Goal: Information Seeking & Learning: Check status

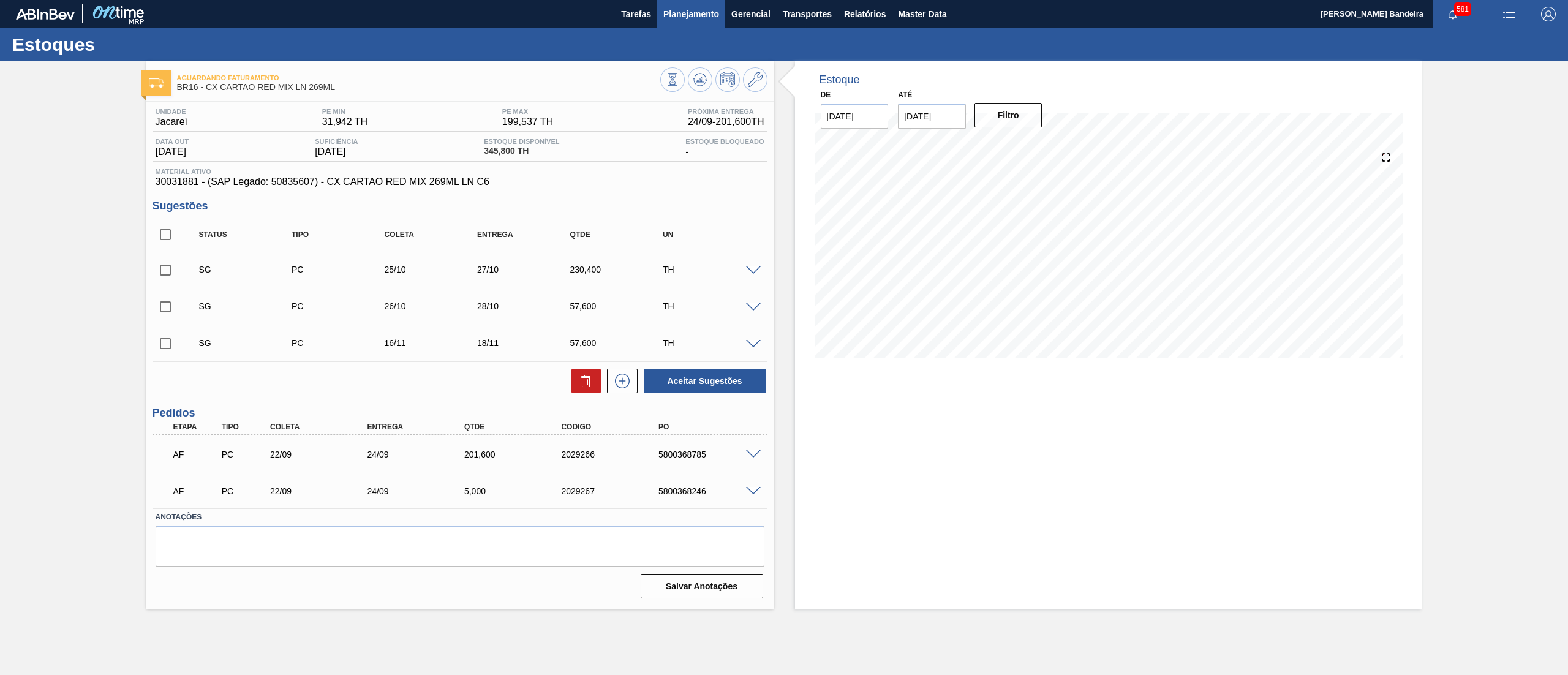
click at [702, 14] on span "Planejamento" at bounding box center [691, 14] width 56 height 15
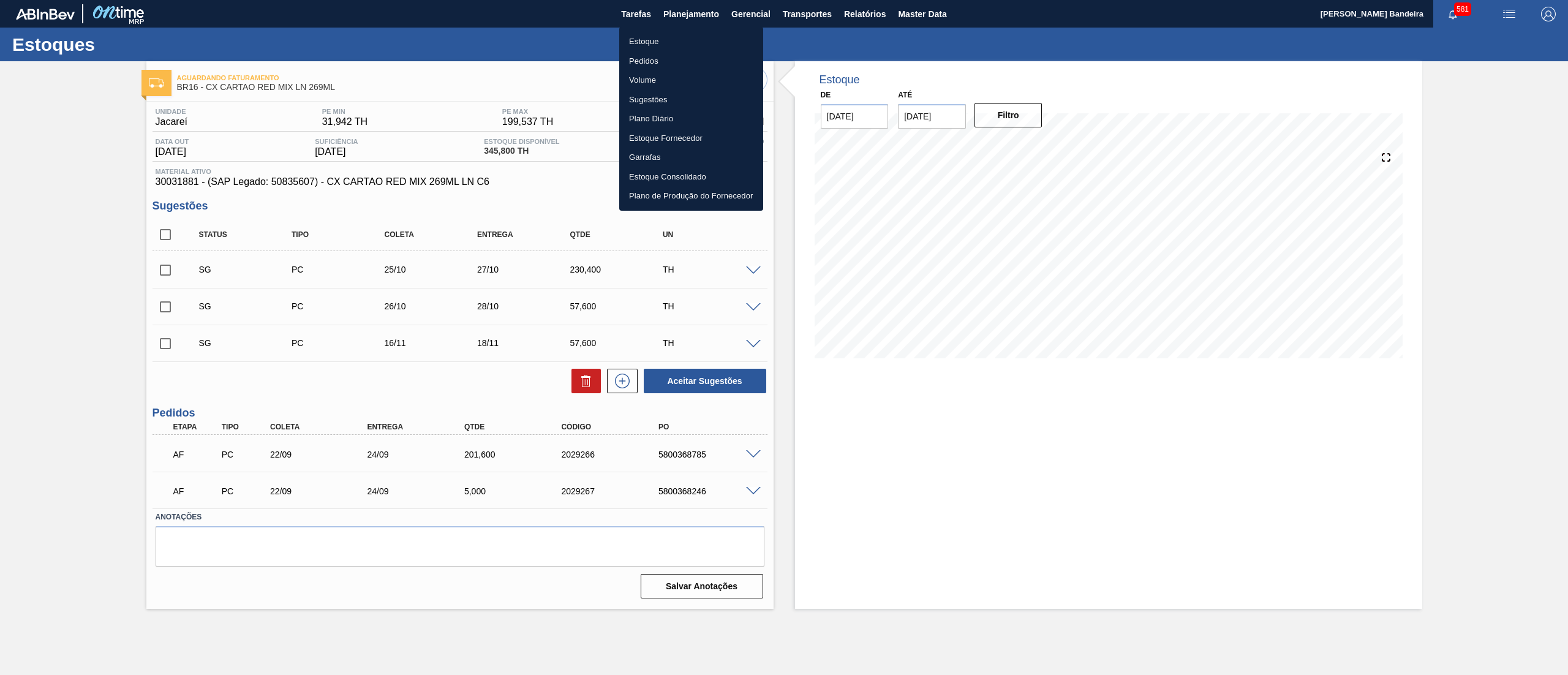
click at [700, 32] on li "Estoque" at bounding box center [691, 41] width 144 height 19
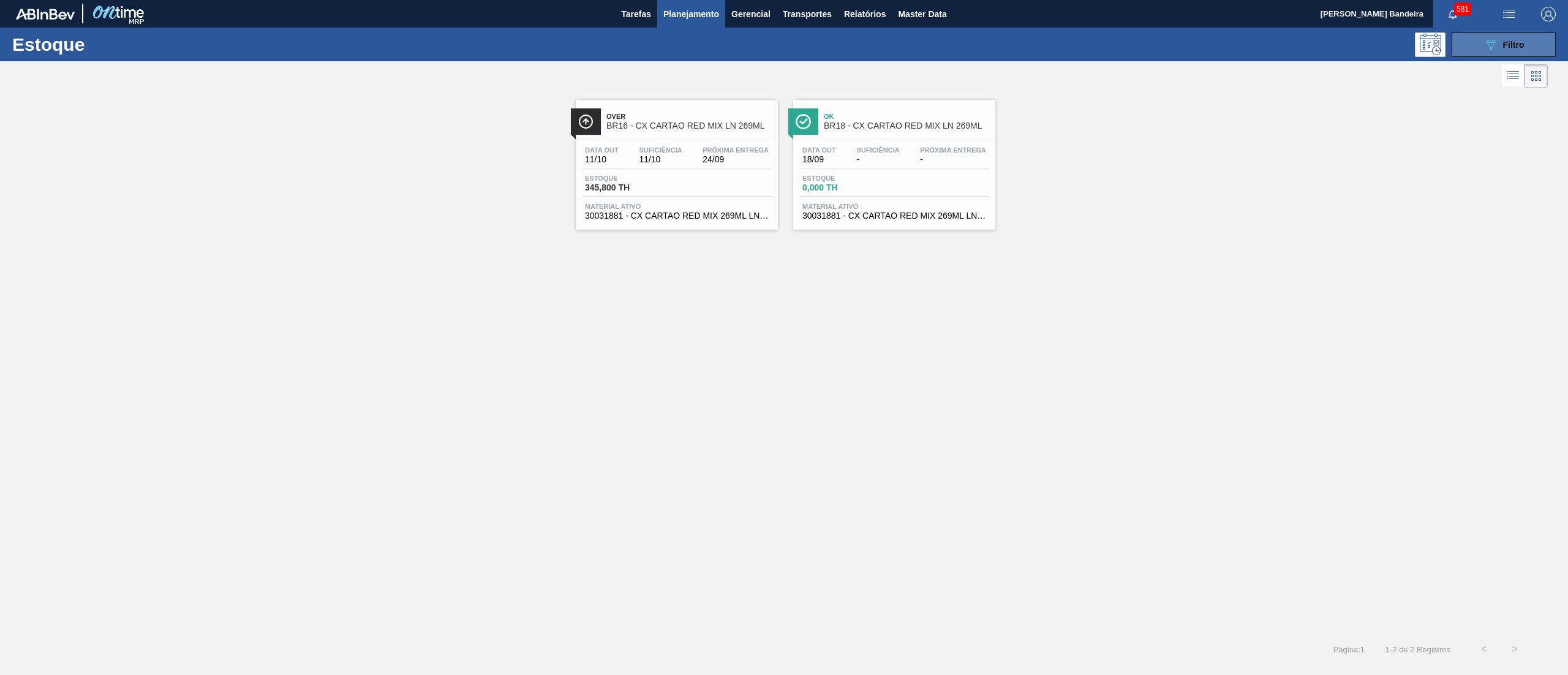
click at [1461, 41] on button "089F7B8B-B2A5-4AFE-B5C0-19BA573D28AC Filtro" at bounding box center [1504, 44] width 104 height 25
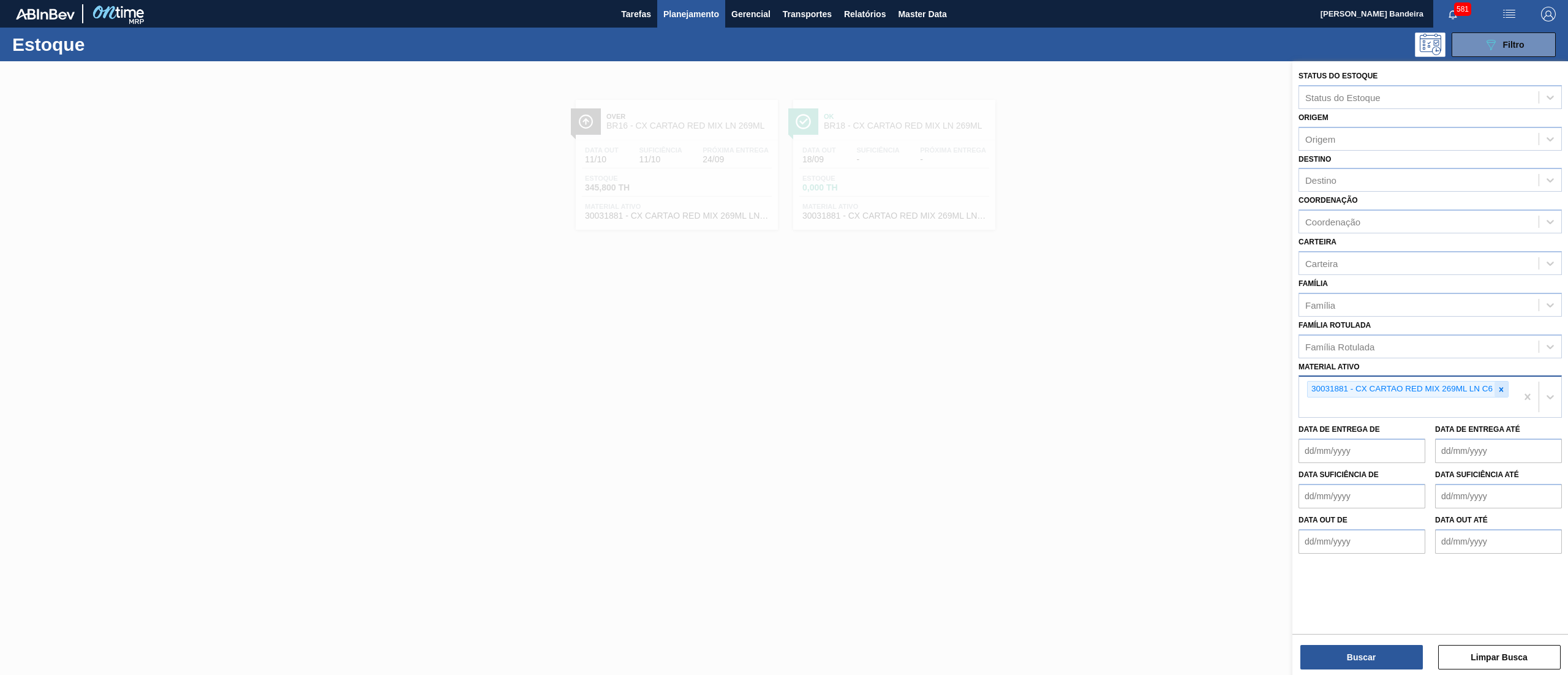
click at [1508, 389] on div at bounding box center [1501, 389] width 14 height 16
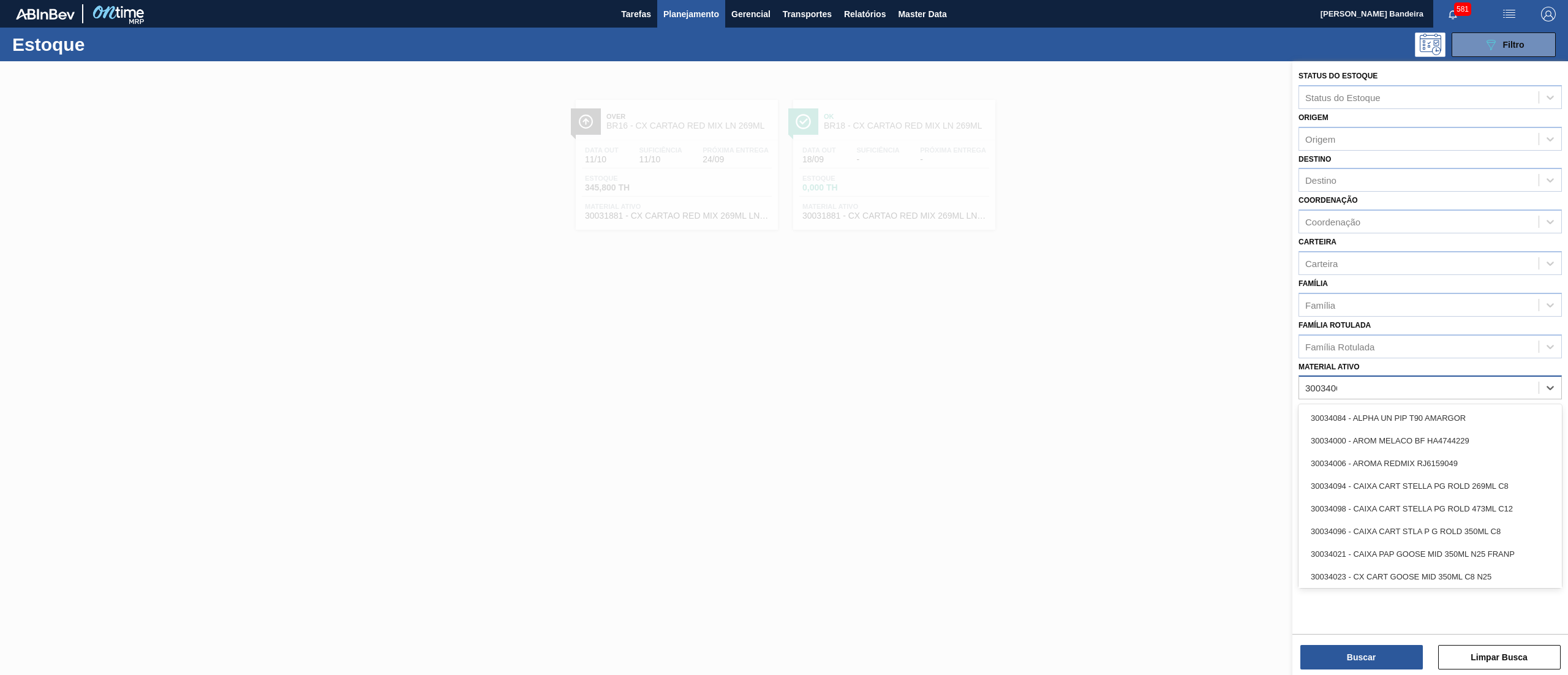
type ativo "30034066"
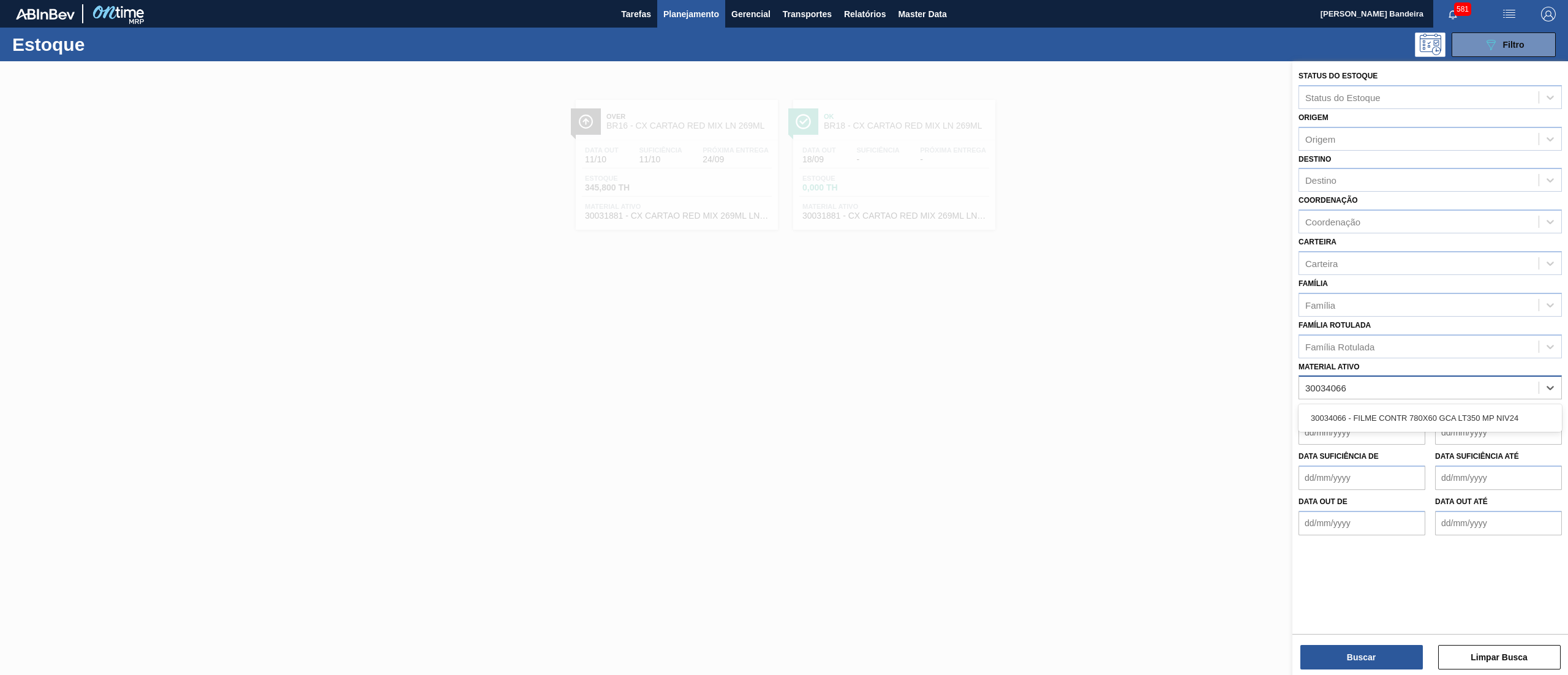
click at [1481, 428] on div "30034066 - FILME CONTR 780X60 GCA LT350 MP NIV24" at bounding box center [1431, 418] width 264 height 23
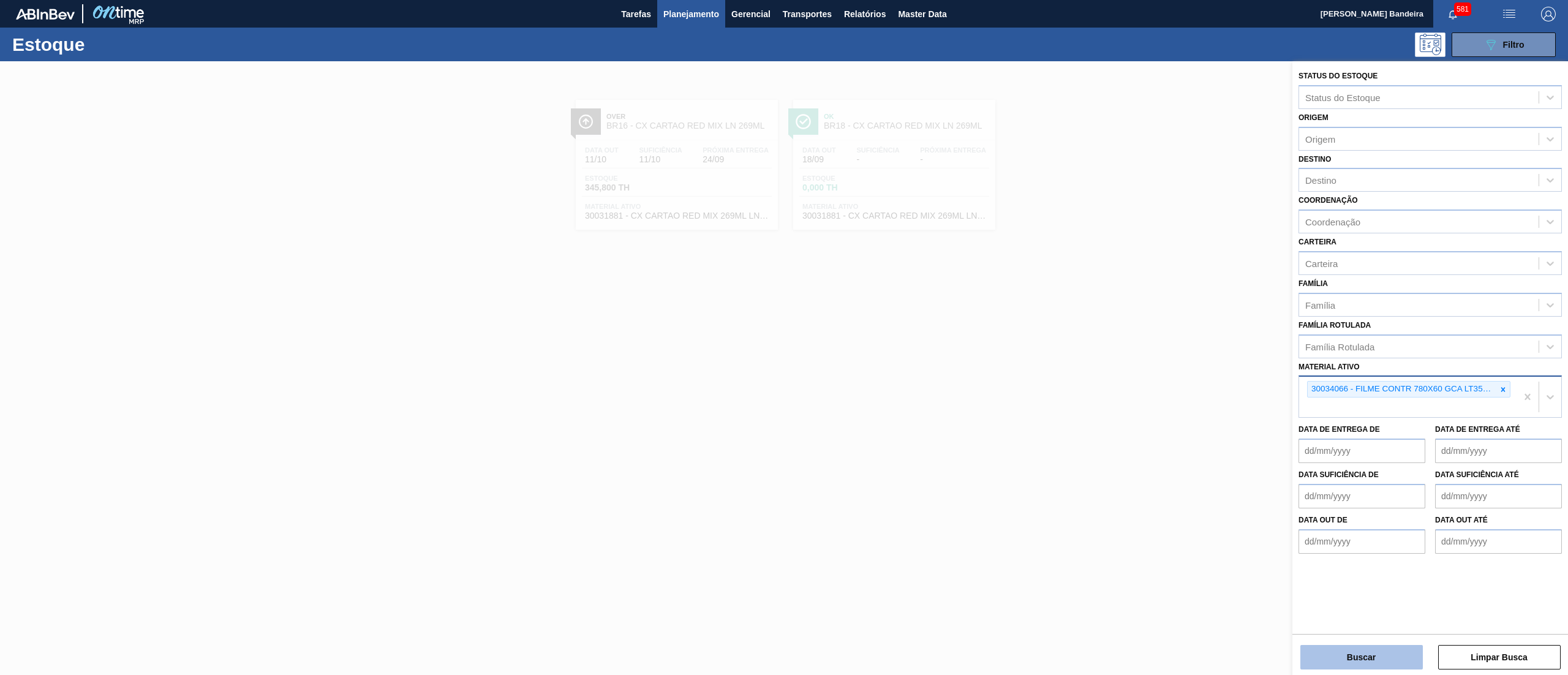
click at [1370, 656] on button "Buscar" at bounding box center [1362, 657] width 123 height 25
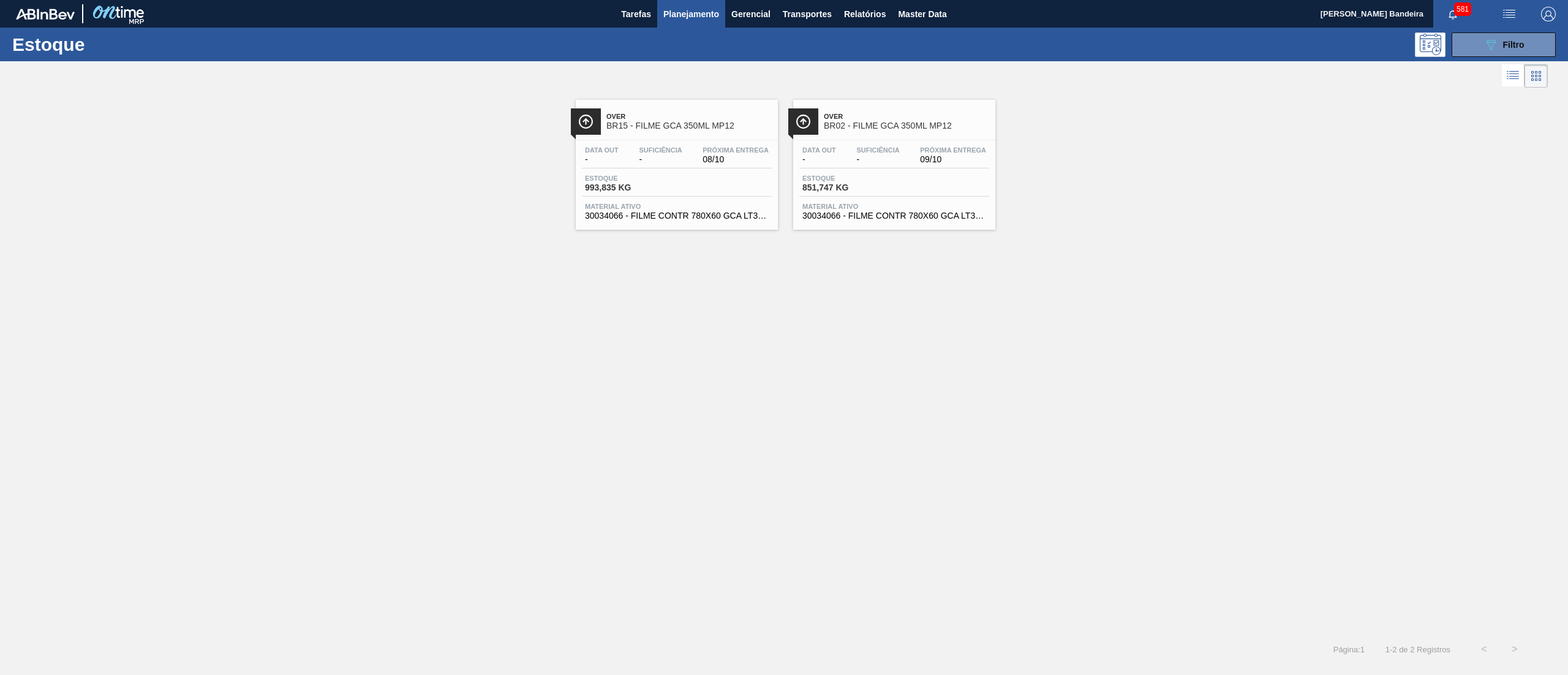
click at [866, 210] on span "Material ativo" at bounding box center [894, 206] width 184 height 7
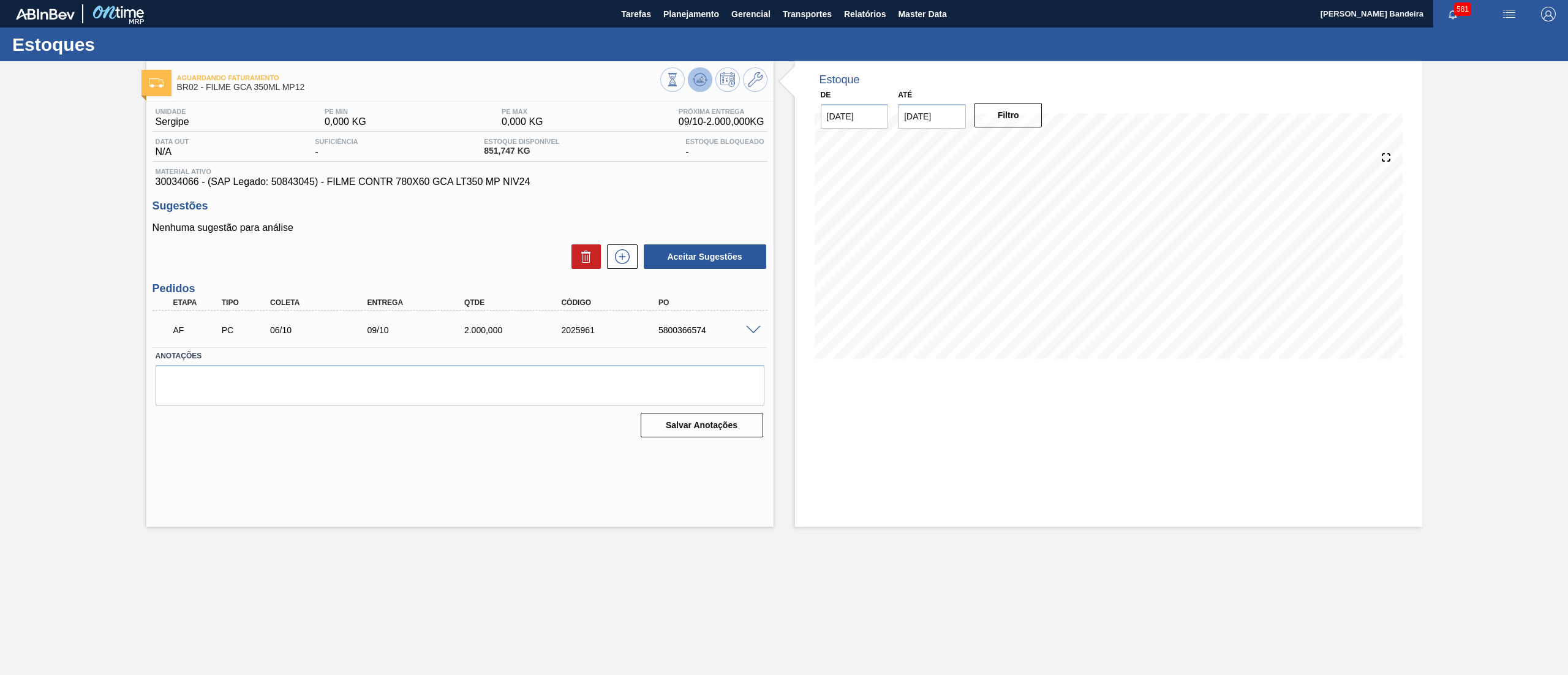
click at [707, 88] on button at bounding box center [700, 80] width 25 height 25
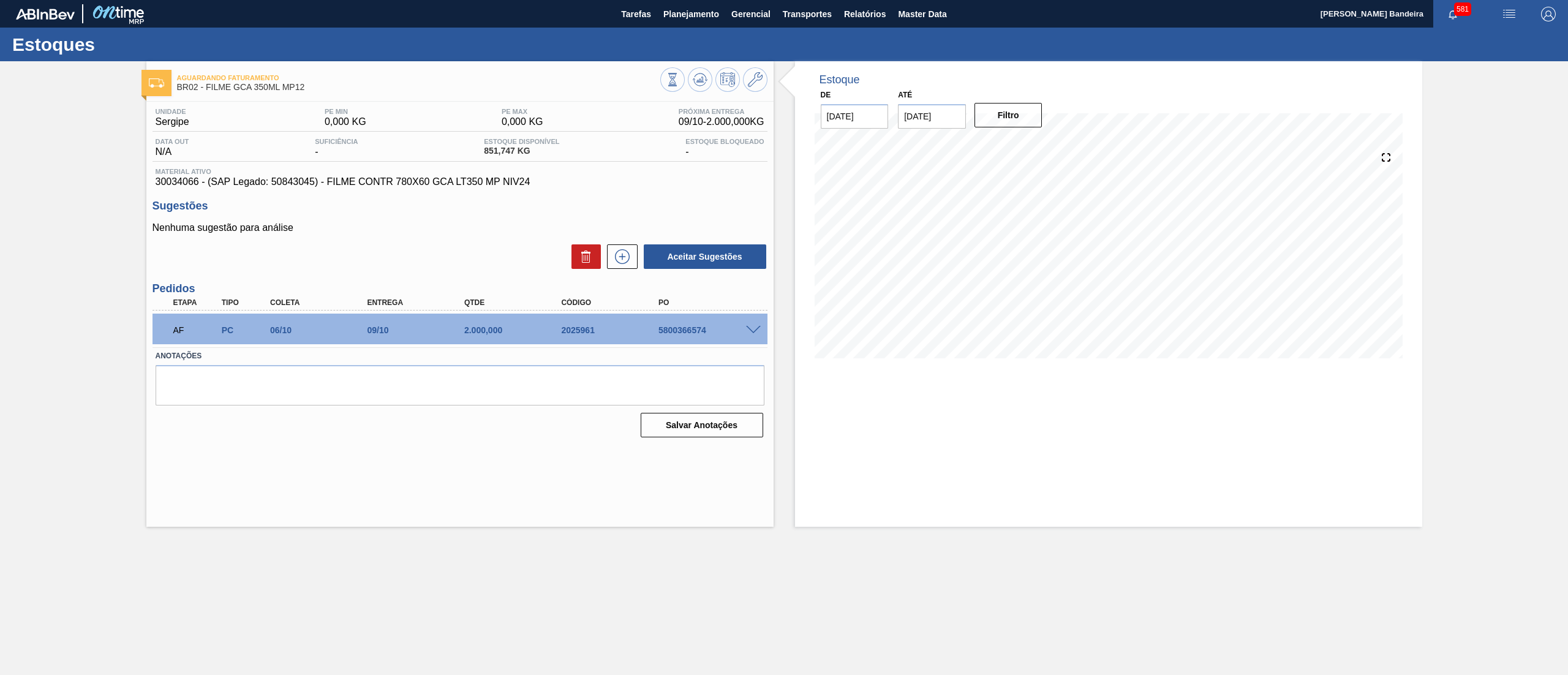
click at [746, 329] on span at bounding box center [754, 331] width 15 height 9
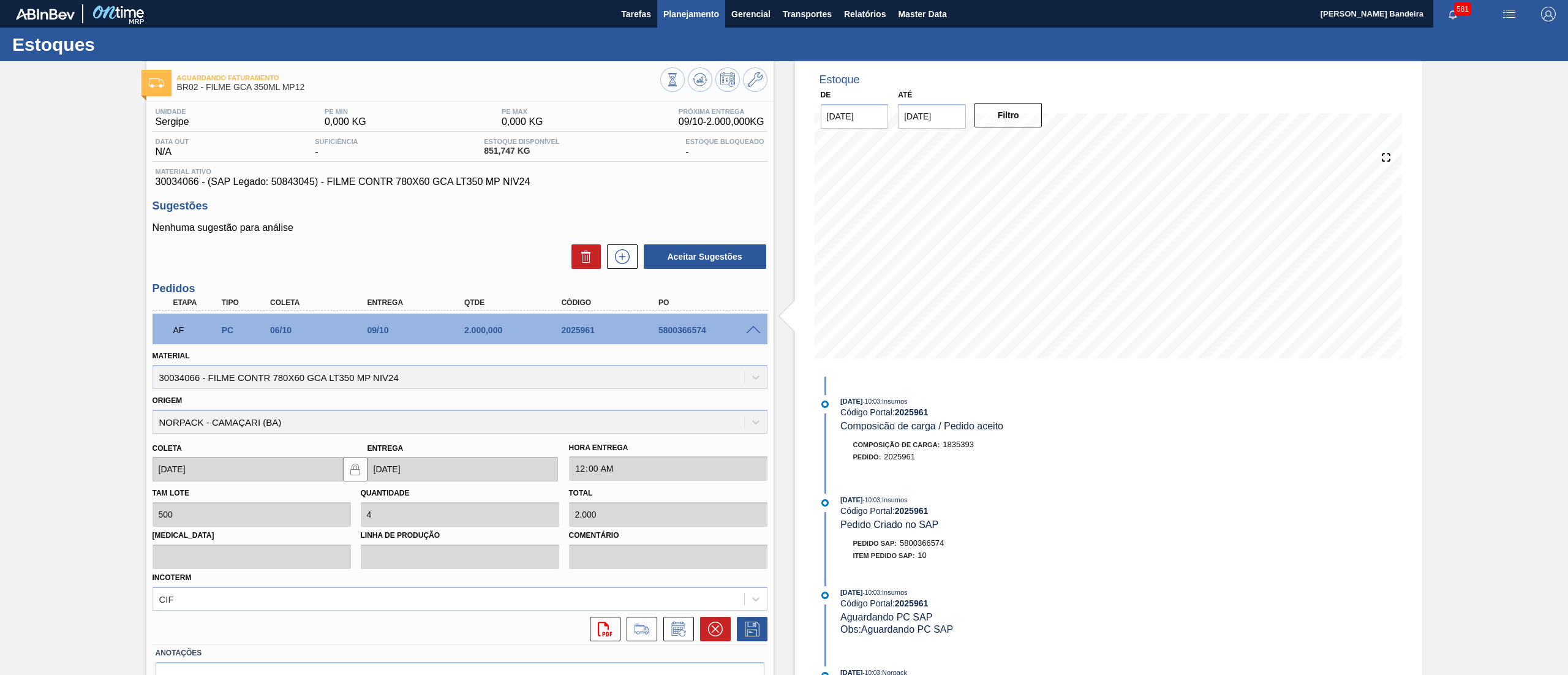
click at [679, 22] on button "Planejamento" at bounding box center [691, 14] width 68 height 27
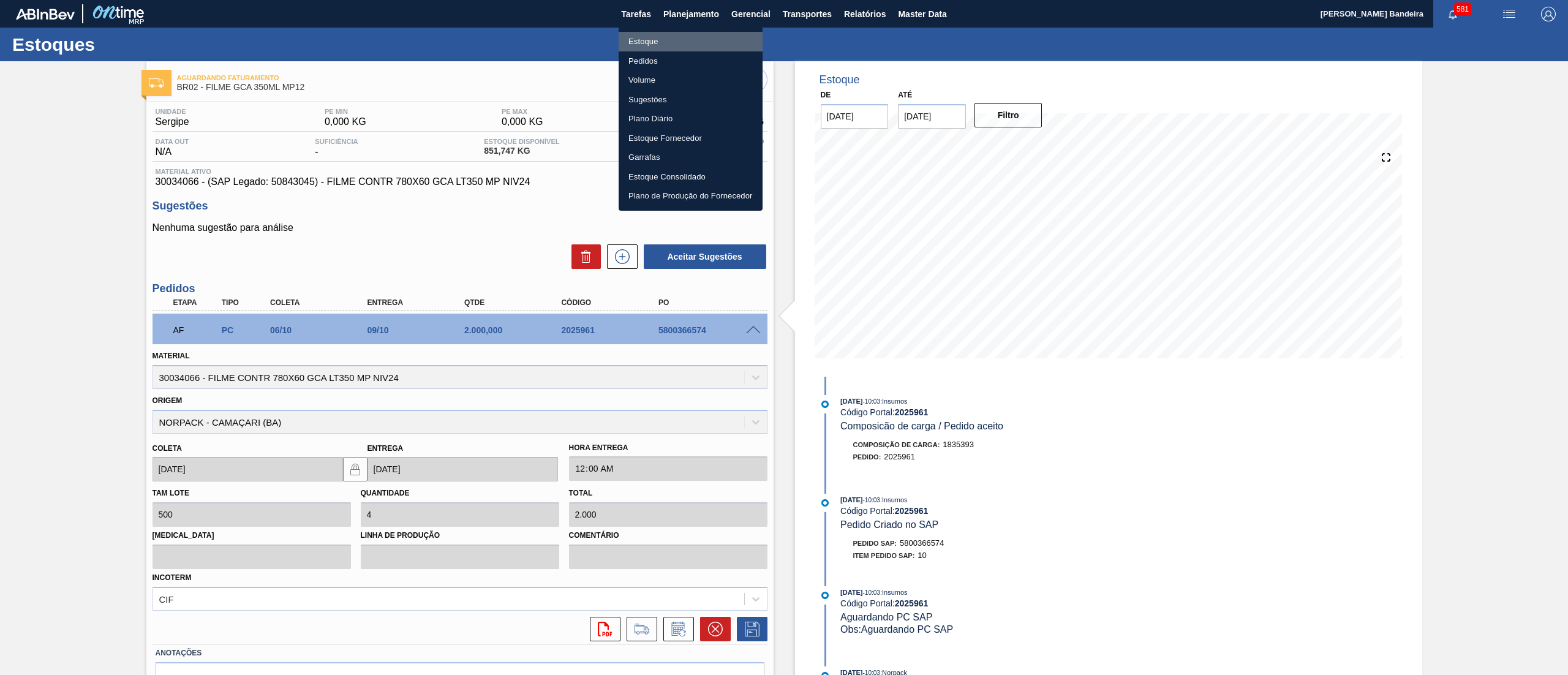
click at [667, 38] on li "Estoque" at bounding box center [691, 41] width 144 height 19
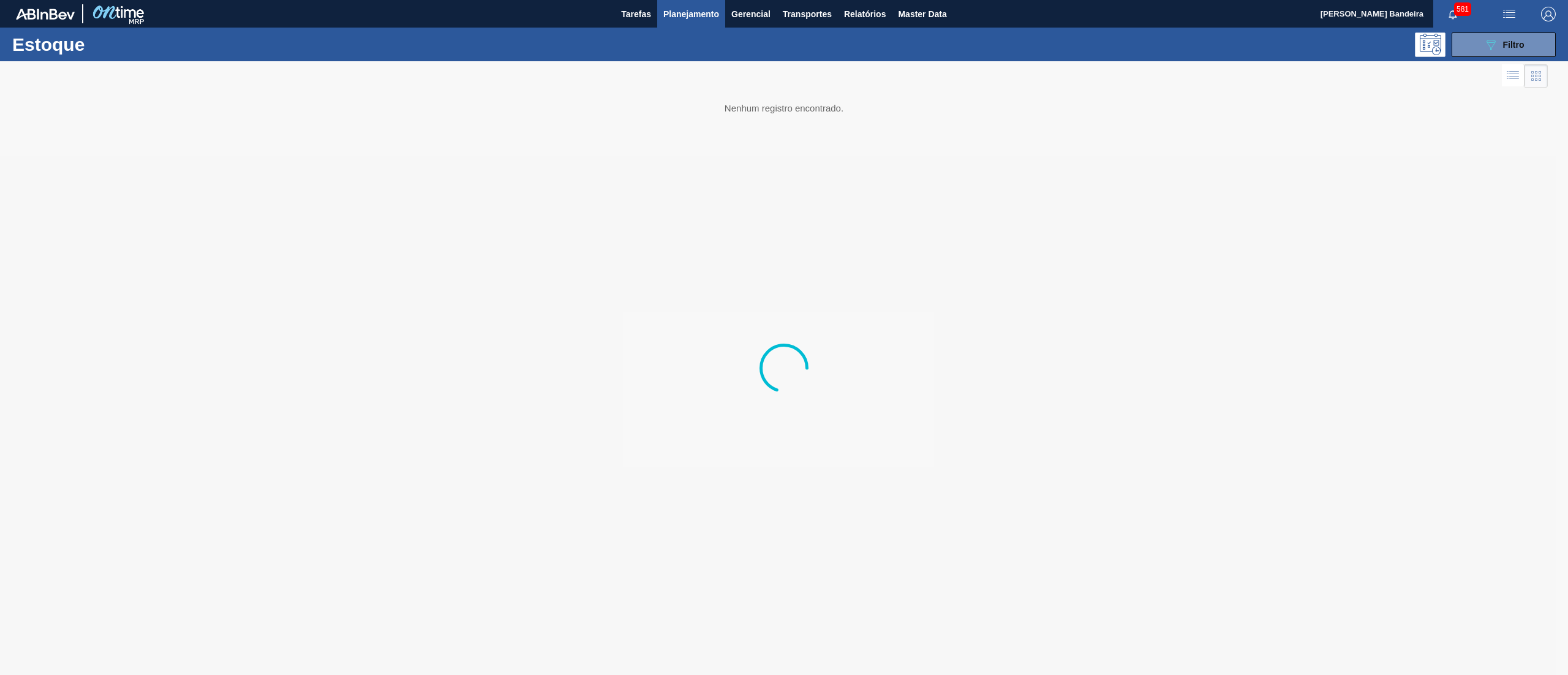
click at [682, 12] on span "Planejamento" at bounding box center [691, 14] width 56 height 15
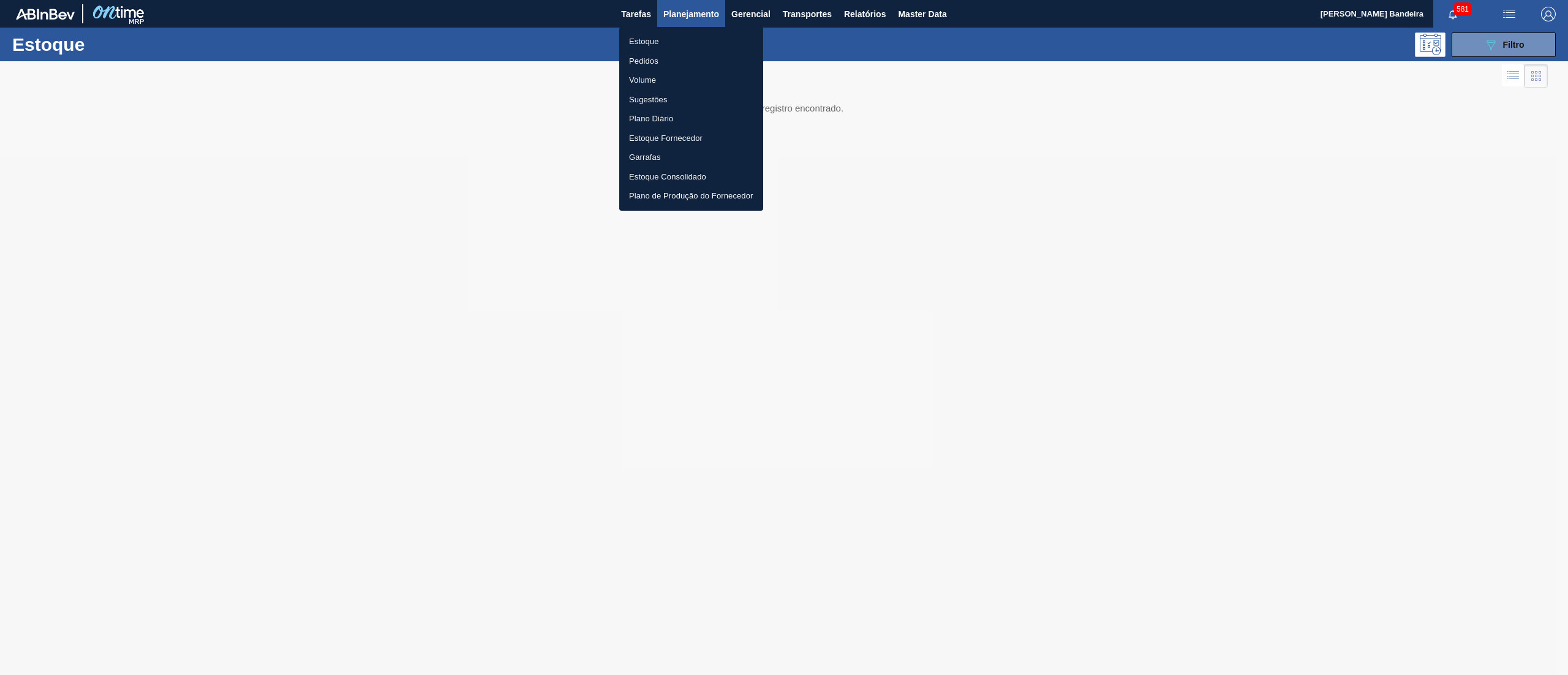
click at [664, 62] on li "Pedidos" at bounding box center [691, 60] width 144 height 19
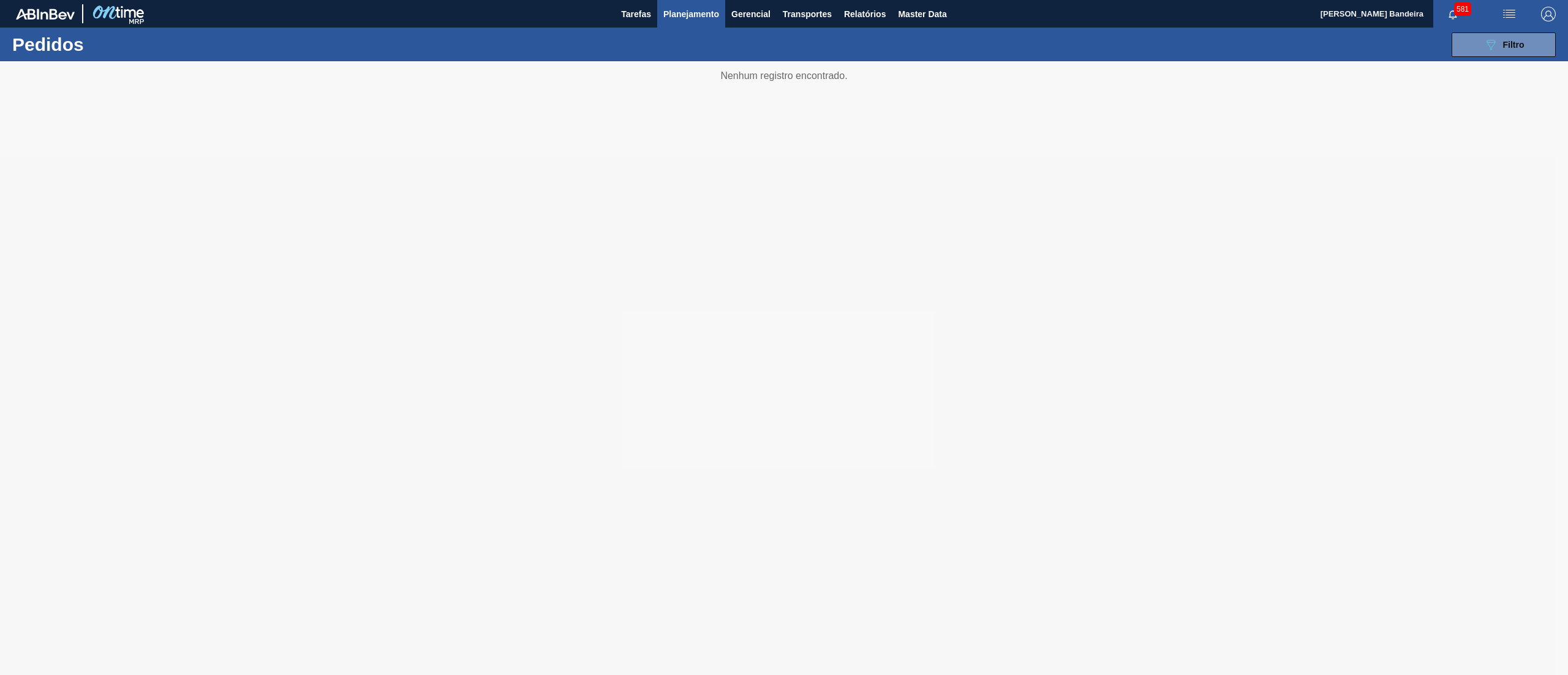
click at [684, 7] on span "Planejamento" at bounding box center [691, 14] width 56 height 15
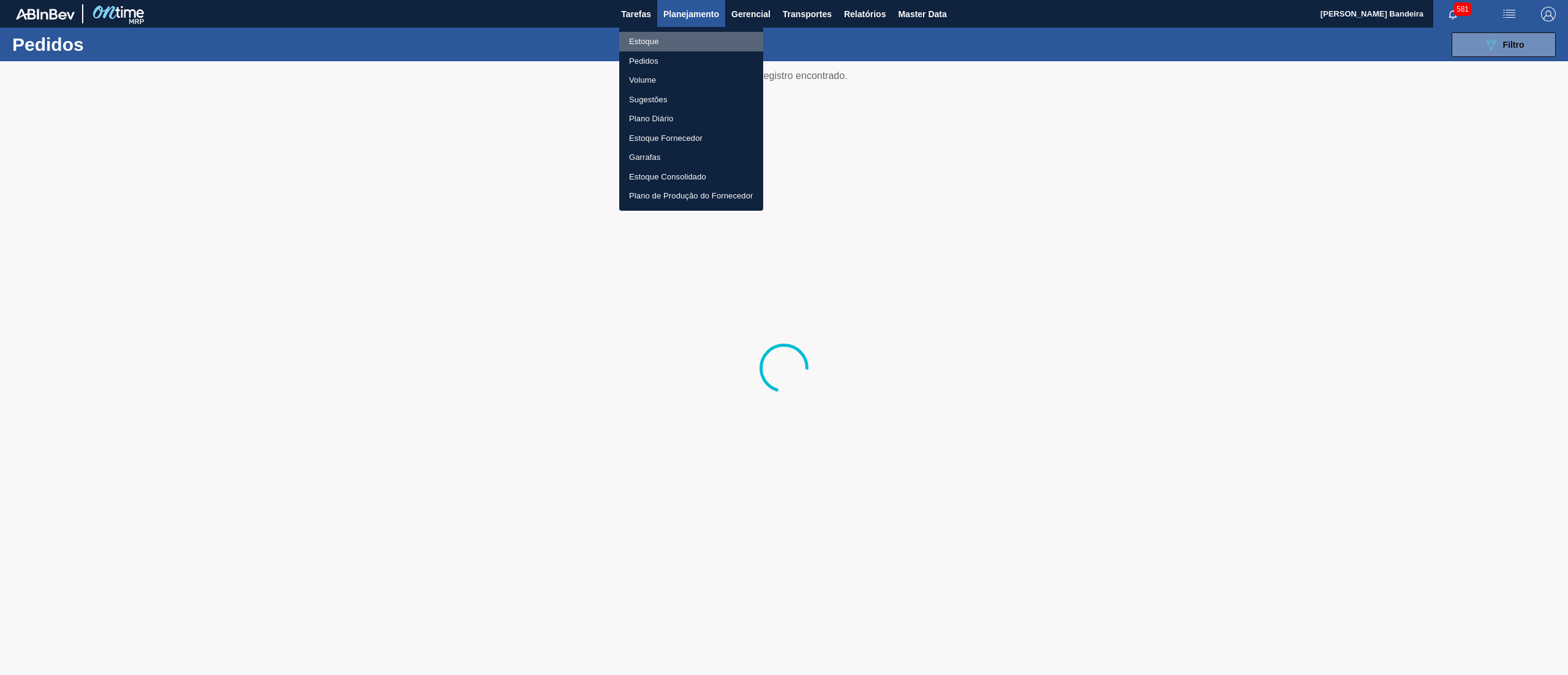
click at [674, 34] on li "Estoque" at bounding box center [691, 41] width 144 height 19
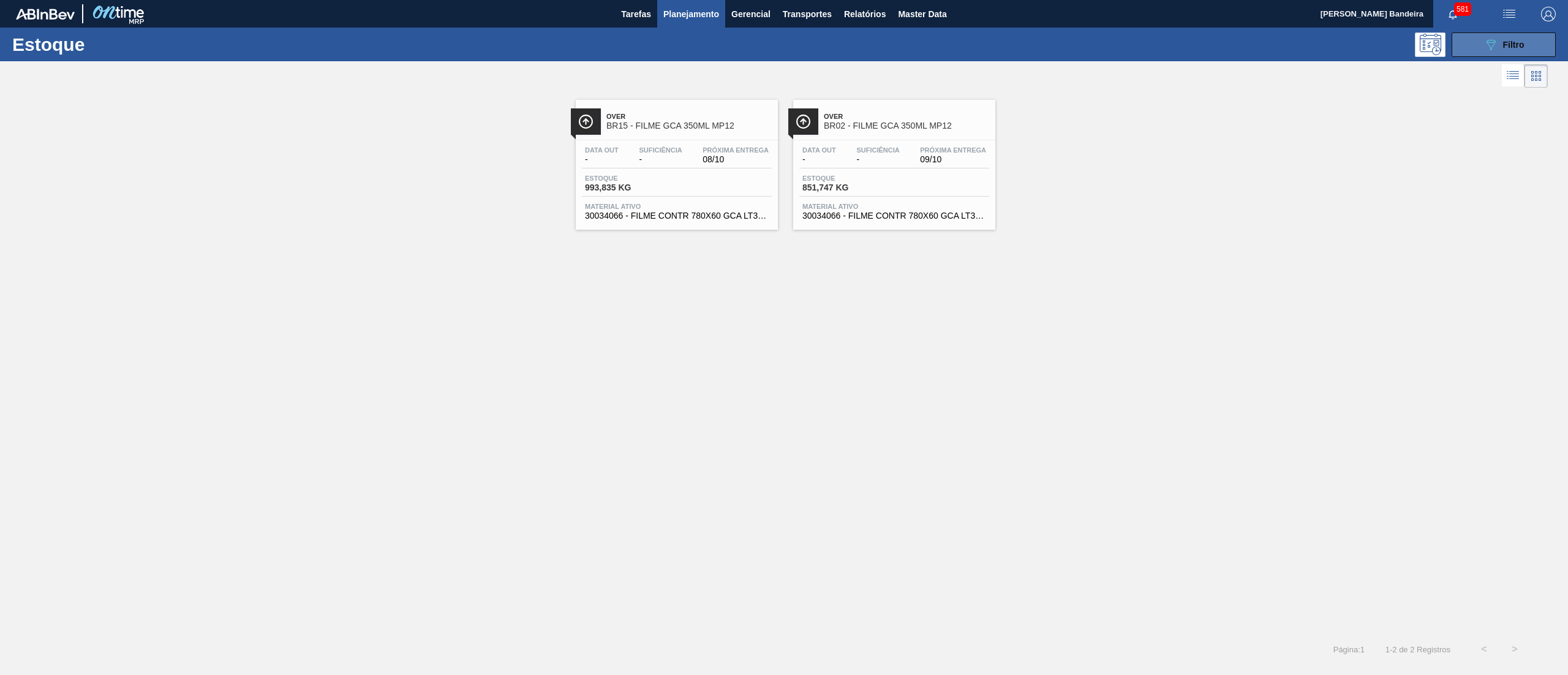
click at [1485, 51] on icon "089F7B8B-B2A5-4AFE-B5C0-19BA573D28AC" at bounding box center [1491, 45] width 15 height 15
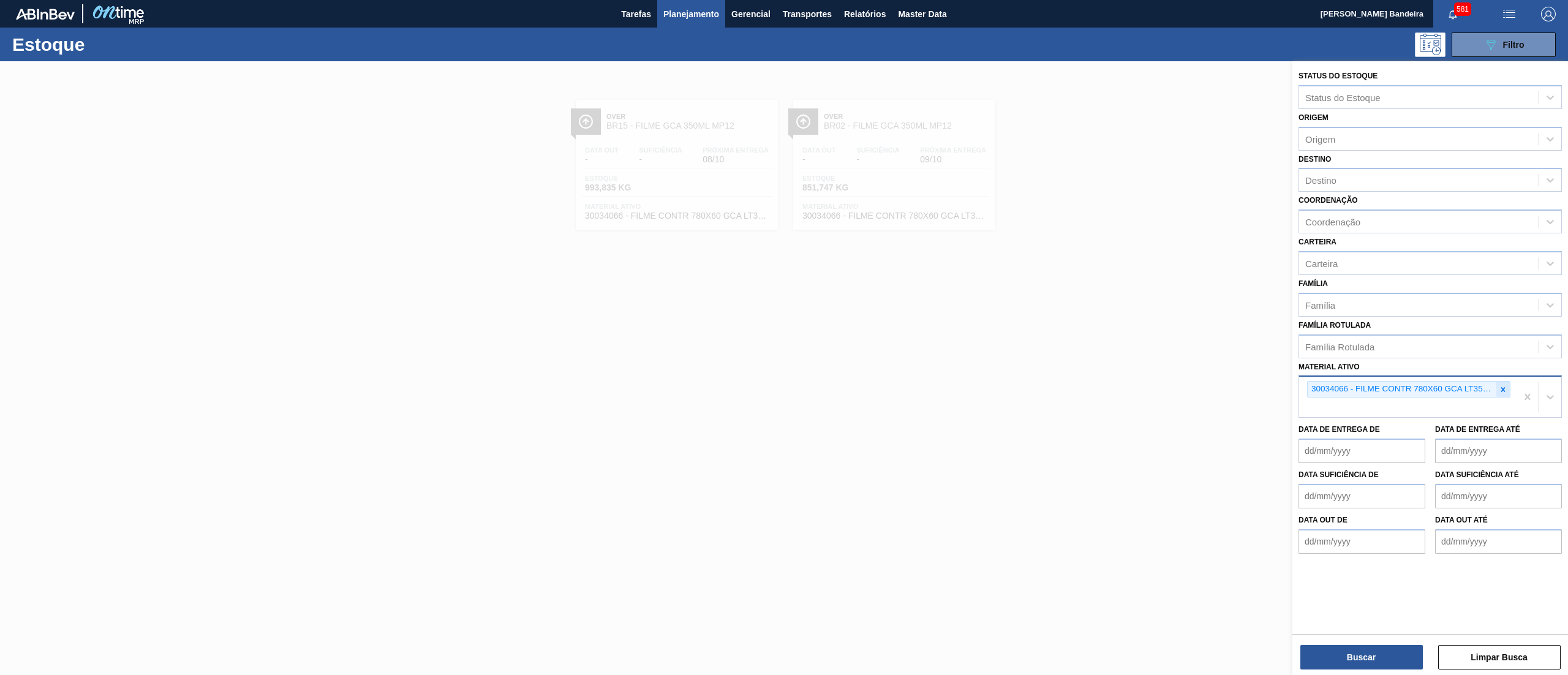
click at [1503, 388] on icon at bounding box center [1503, 389] width 5 height 5
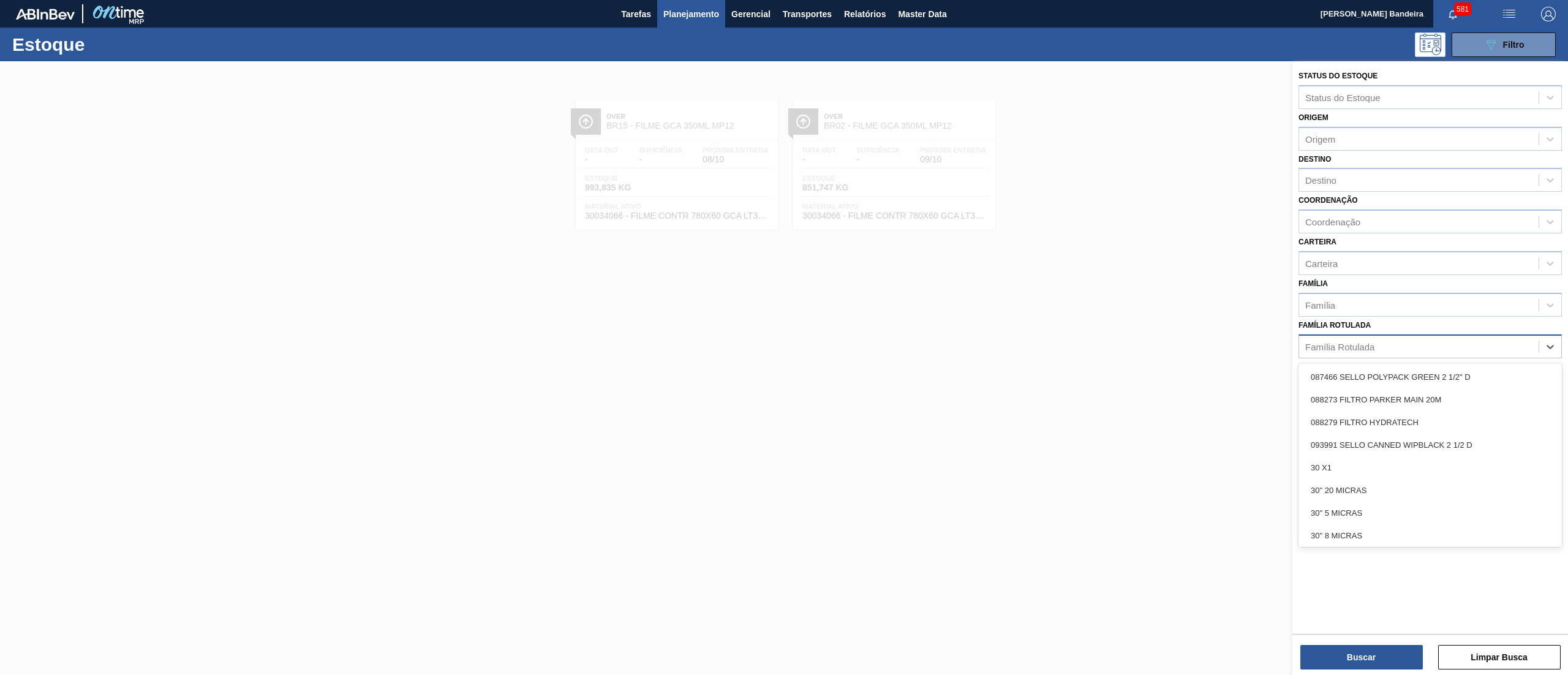
click at [1440, 351] on div "Família Rotulada" at bounding box center [1420, 346] width 240 height 17
type Rotulada "ad"
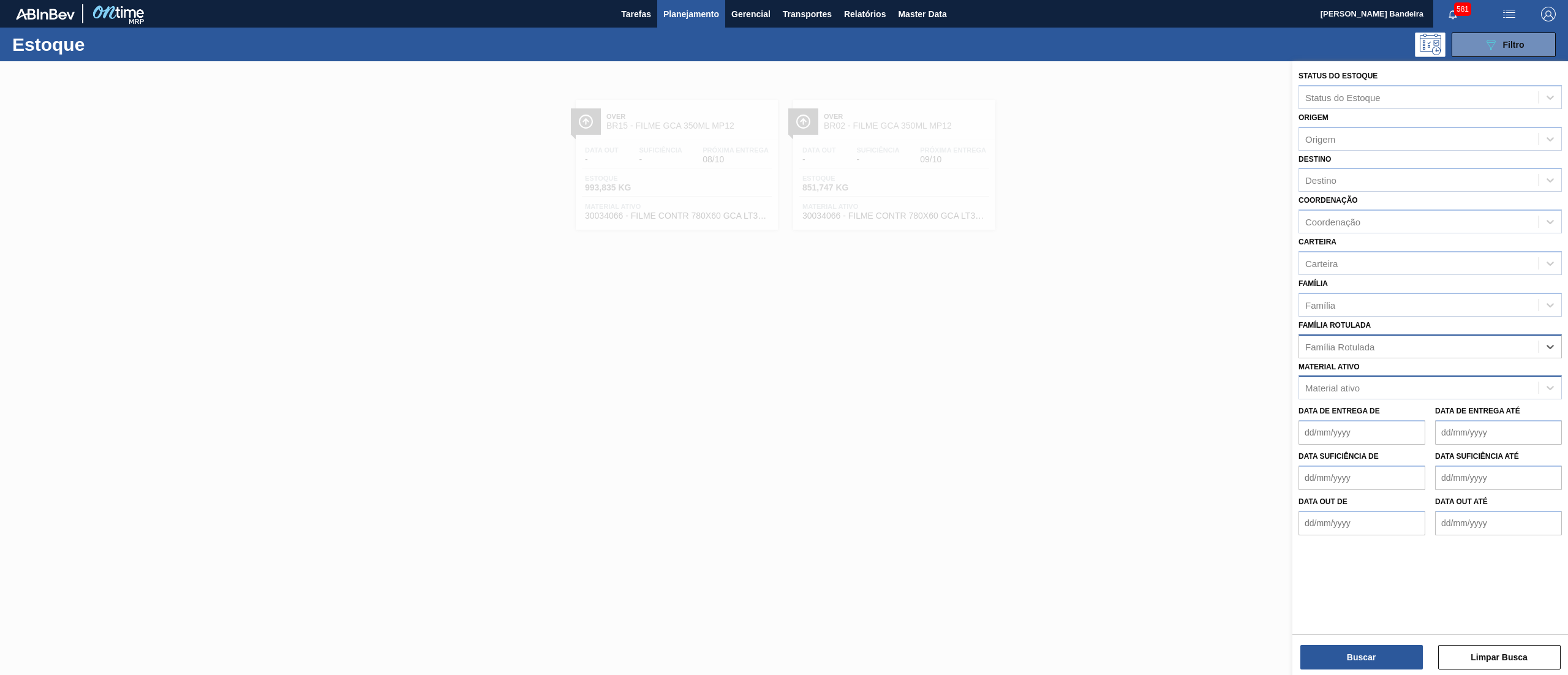
click at [1435, 335] on div "Família Rotulada" at bounding box center [1431, 346] width 264 height 24
click at [1386, 260] on div "Carteira" at bounding box center [1420, 263] width 240 height 17
type input "adju"
click at [1351, 320] on div "Adjuntos" at bounding box center [1431, 316] width 264 height 23
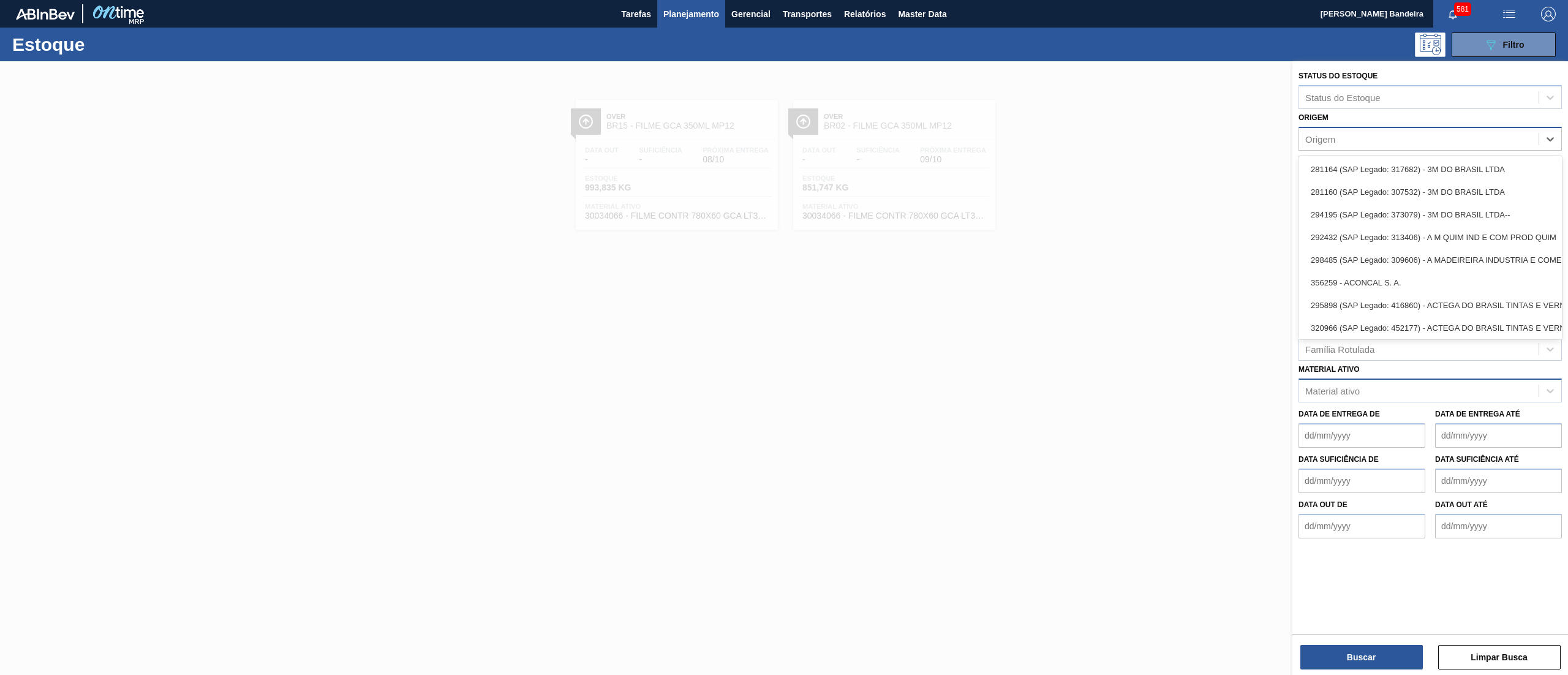
click at [1361, 139] on div "Origem" at bounding box center [1420, 138] width 240 height 17
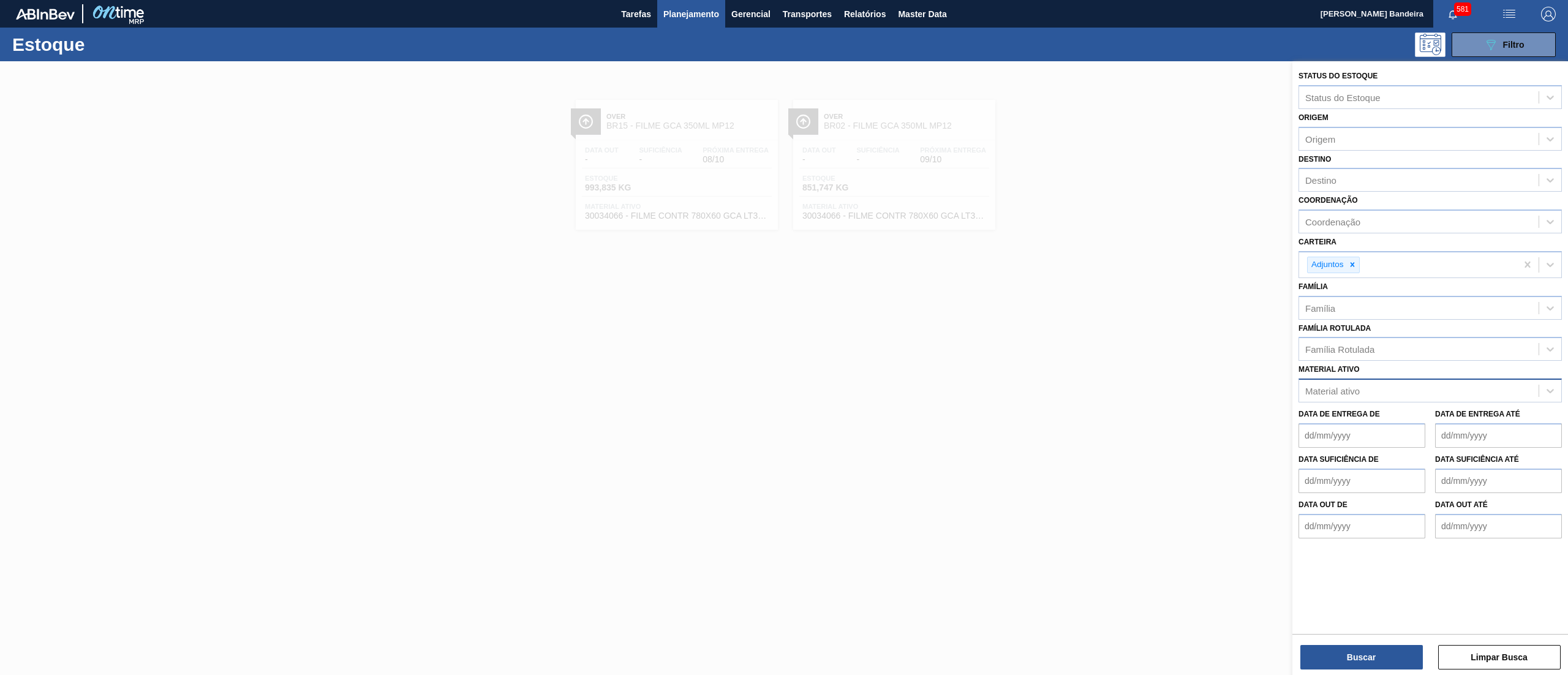
click at [1361, 115] on div "Origem Origem" at bounding box center [1431, 129] width 264 height 41
click at [1343, 181] on div "Destino" at bounding box center [1420, 180] width 240 height 17
type input "ceb"
click at [1344, 200] on div "BR12 - Cebrasa" at bounding box center [1431, 210] width 264 height 23
click at [1323, 646] on button "Buscar" at bounding box center [1362, 657] width 123 height 25
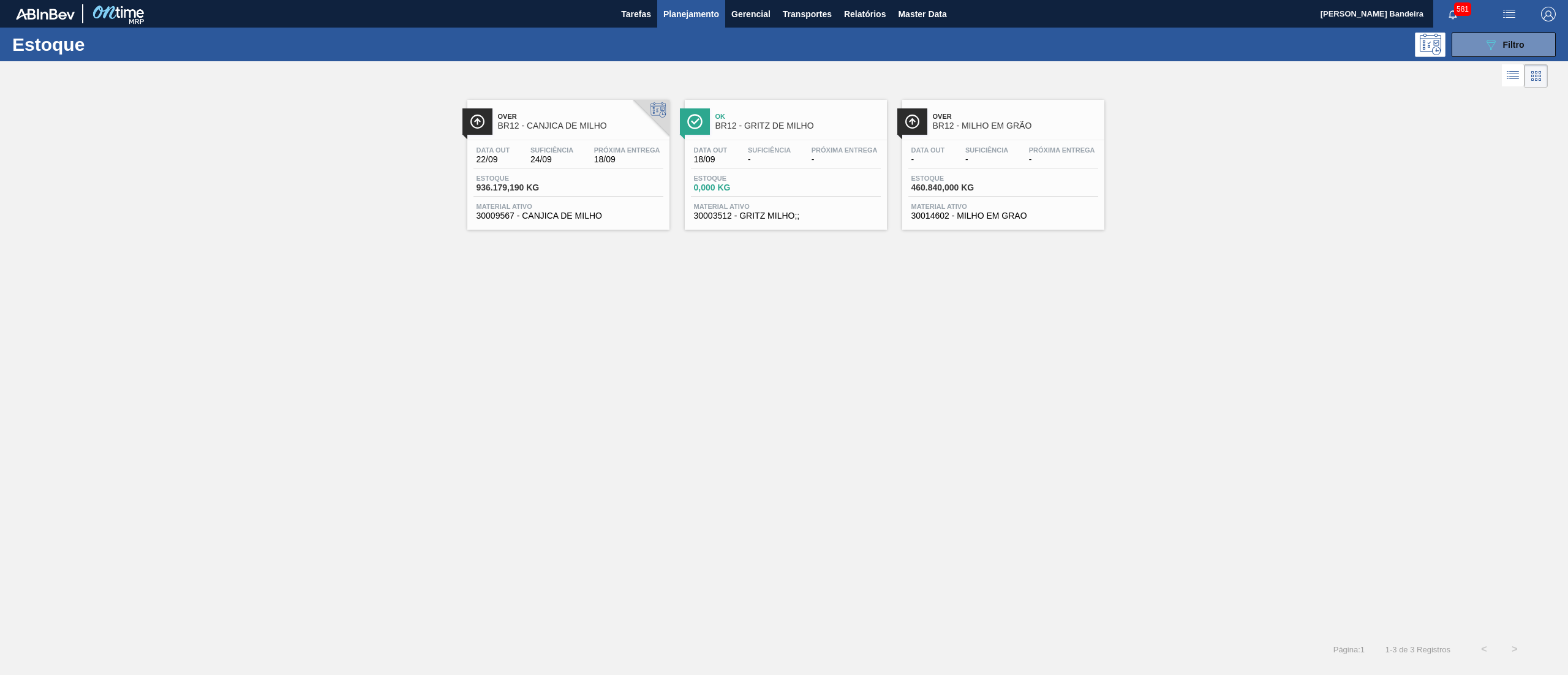
click at [538, 199] on div "Data [DATE] Suficiência 24/09 Próxima Entrega 18/09 Estoque 936.179,190 KG Mate…" at bounding box center [568, 181] width 202 height 83
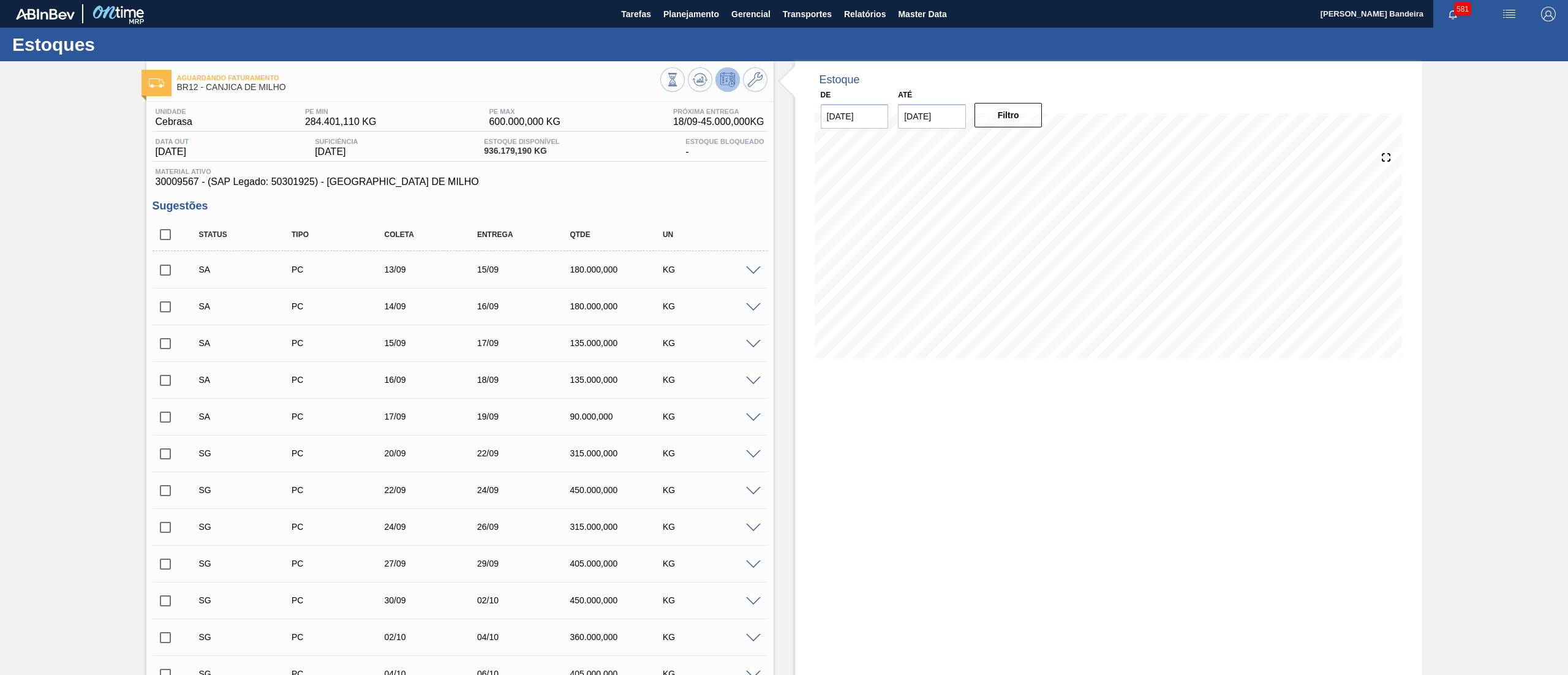
click at [165, 233] on input "checkbox" at bounding box center [166, 234] width 26 height 26
checkbox input "true"
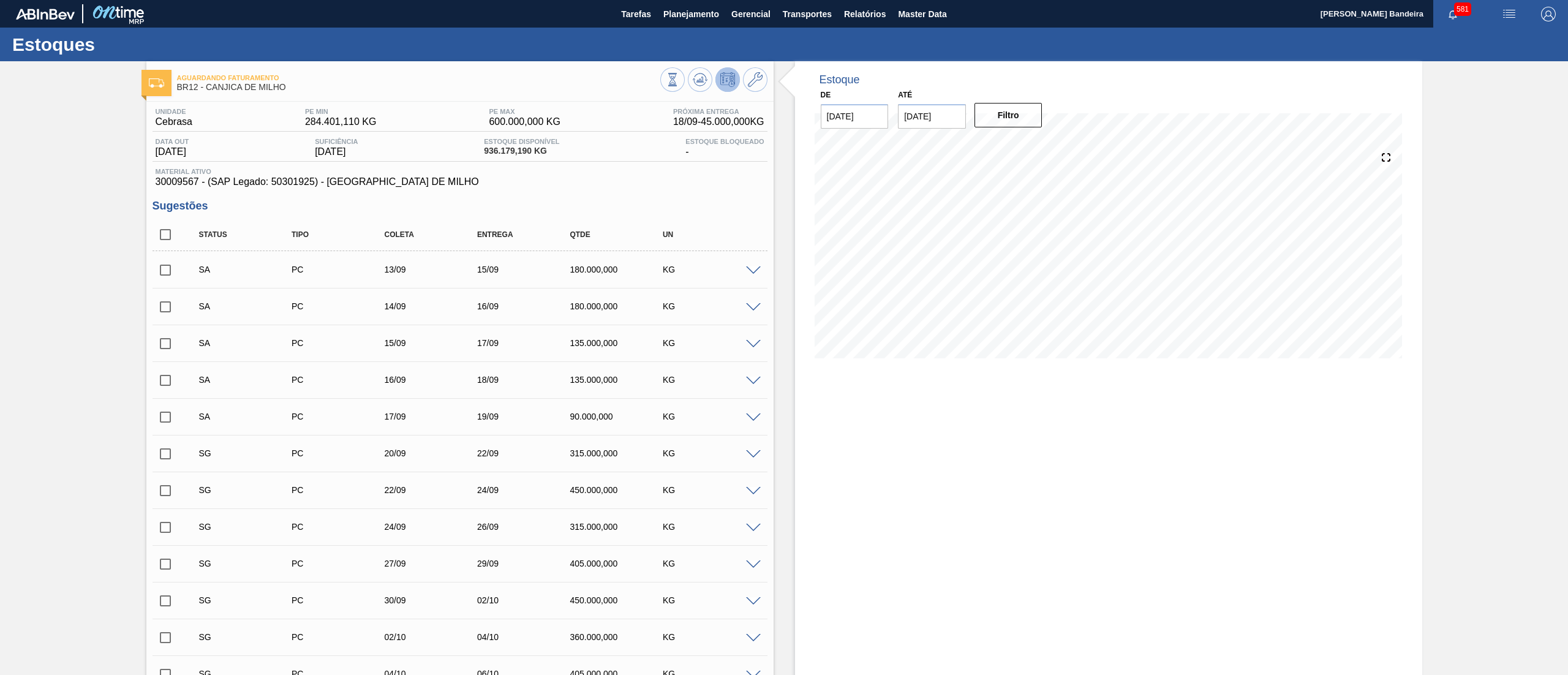
checkbox input "true"
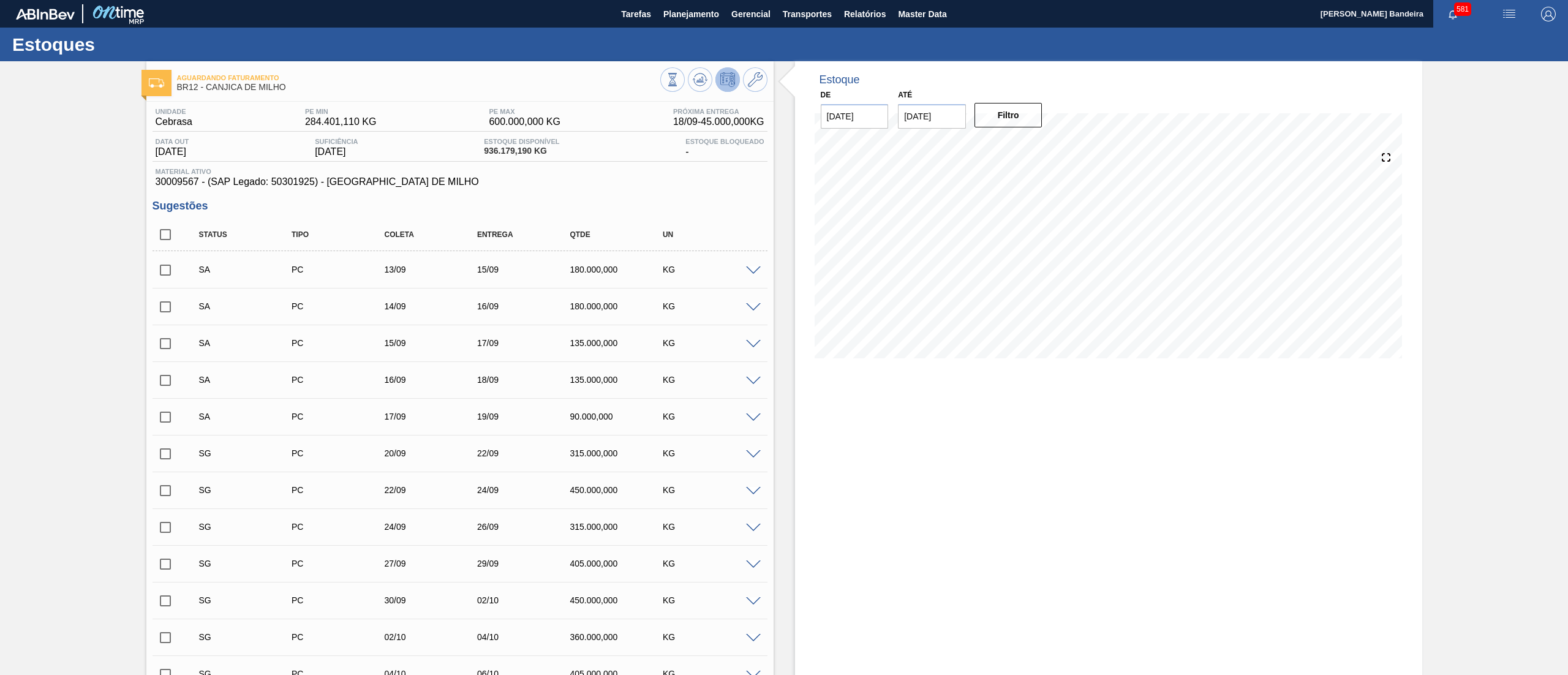
checkbox input "true"
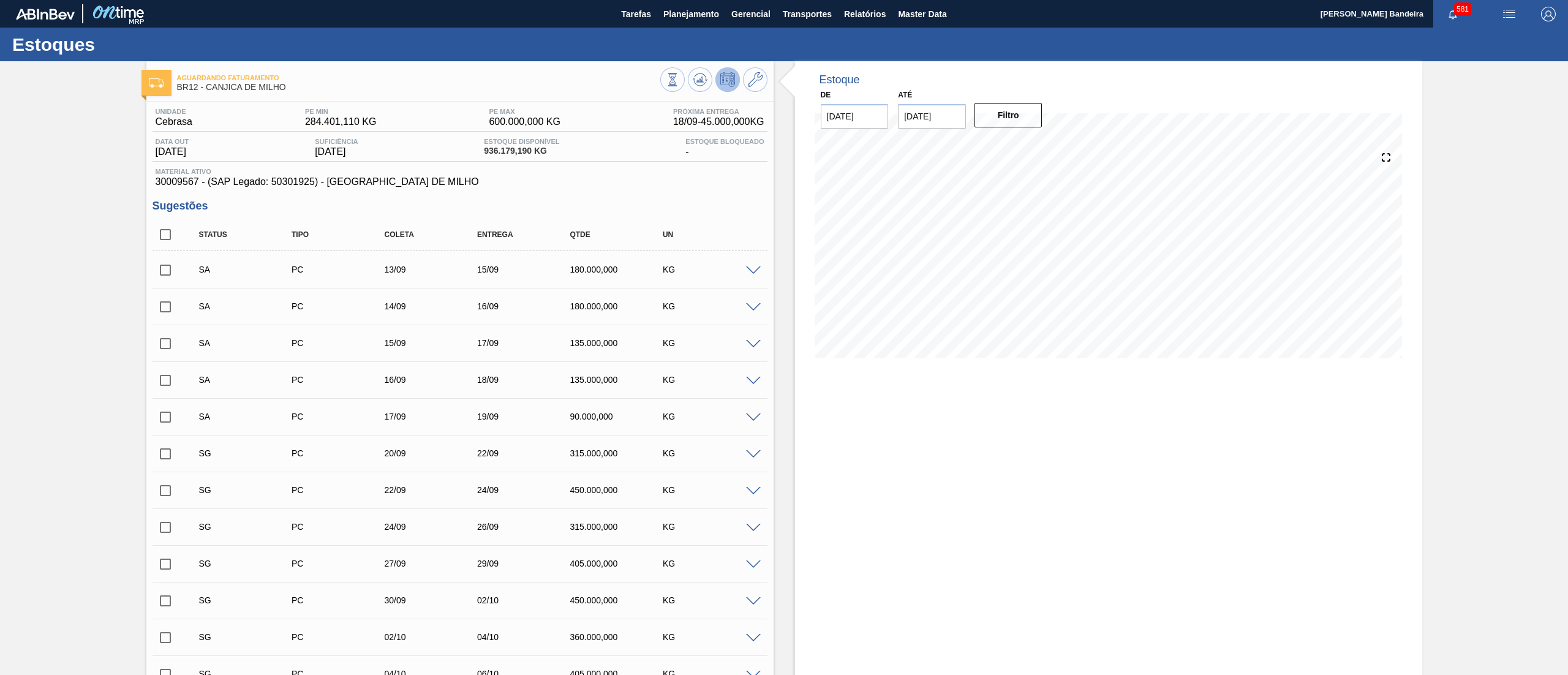
checkbox input "true"
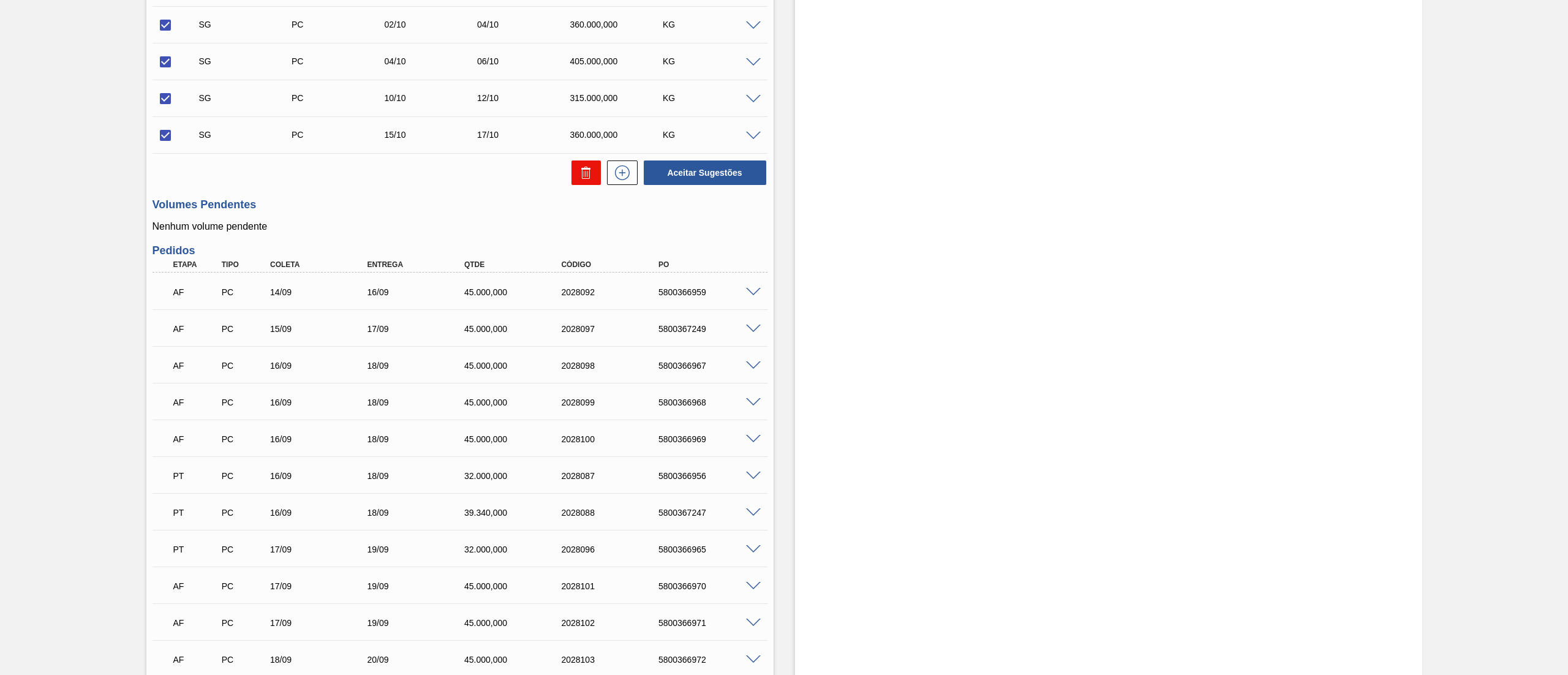
click at [582, 173] on icon at bounding box center [586, 173] width 15 height 15
checkbox input "false"
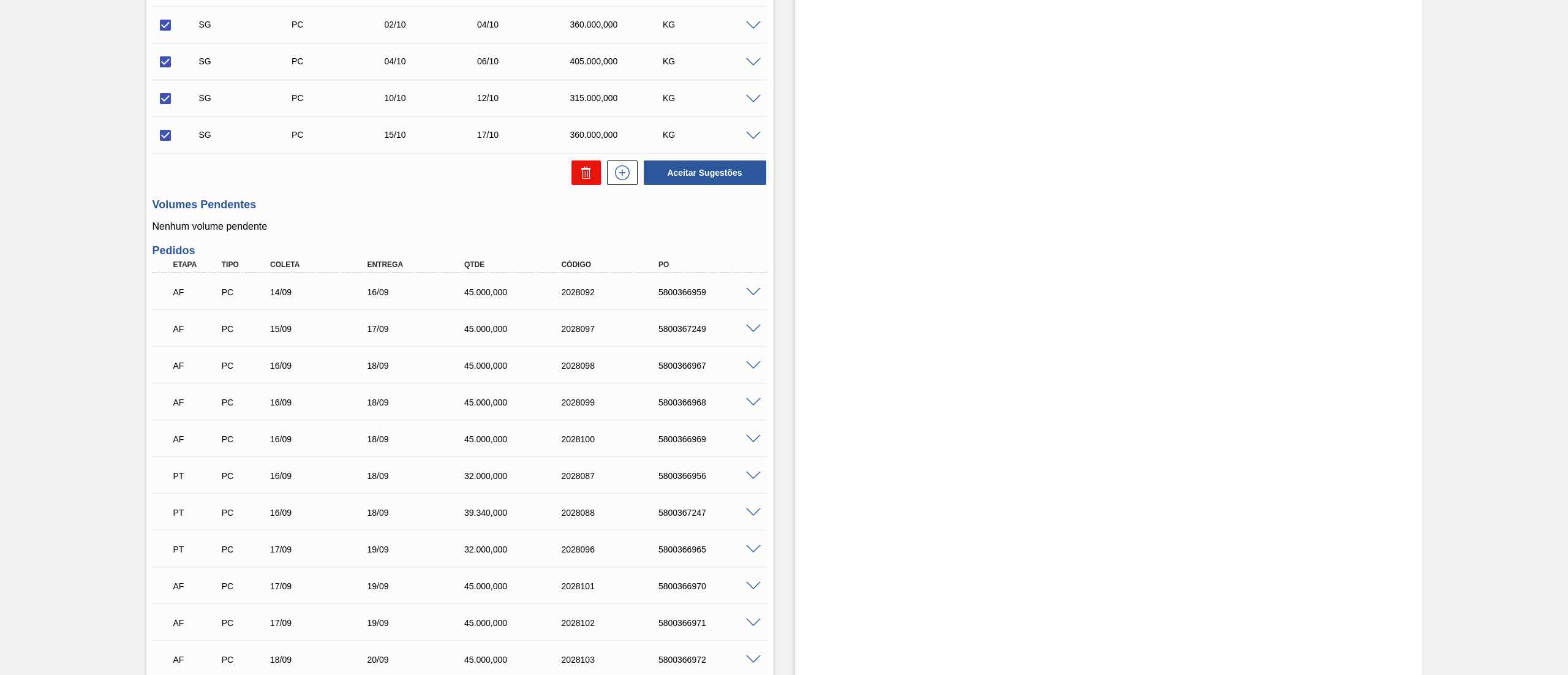
checkbox input "false"
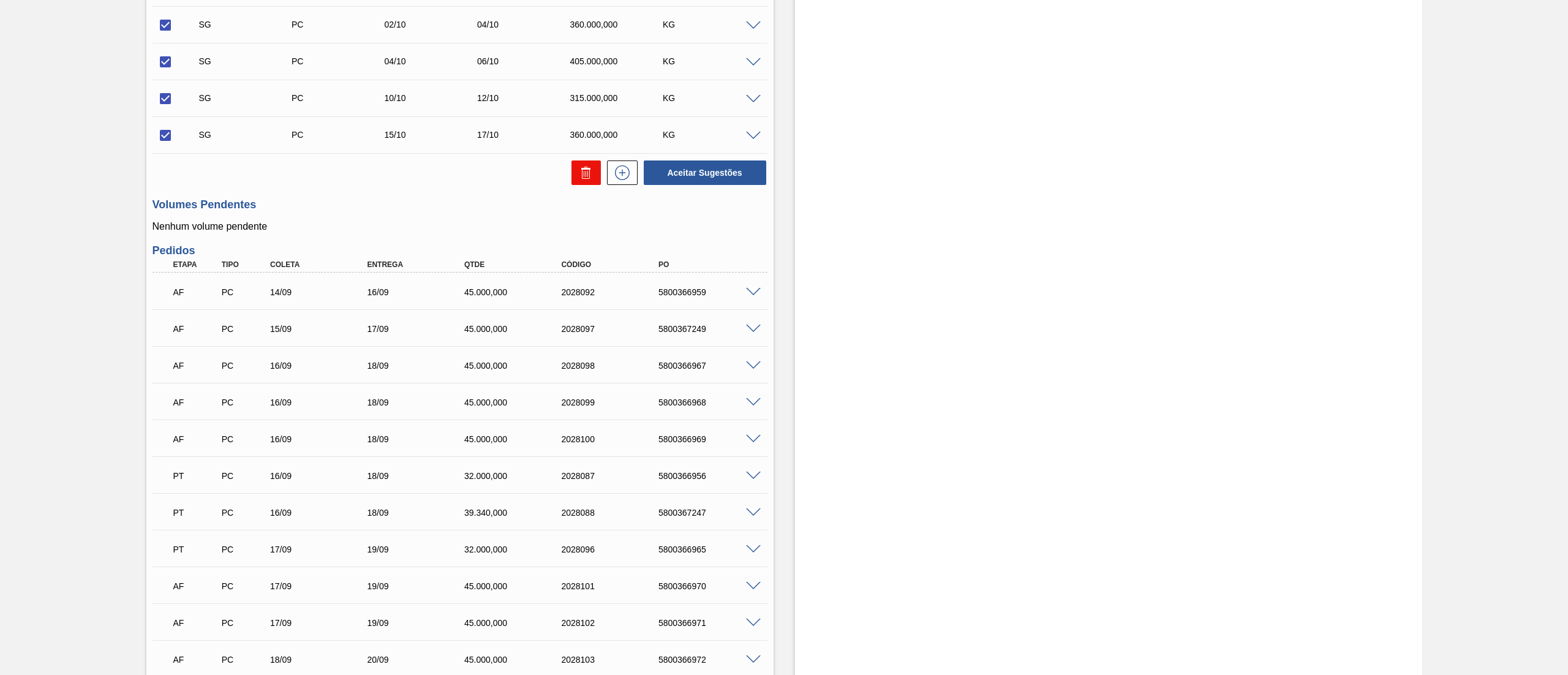
checkbox input "false"
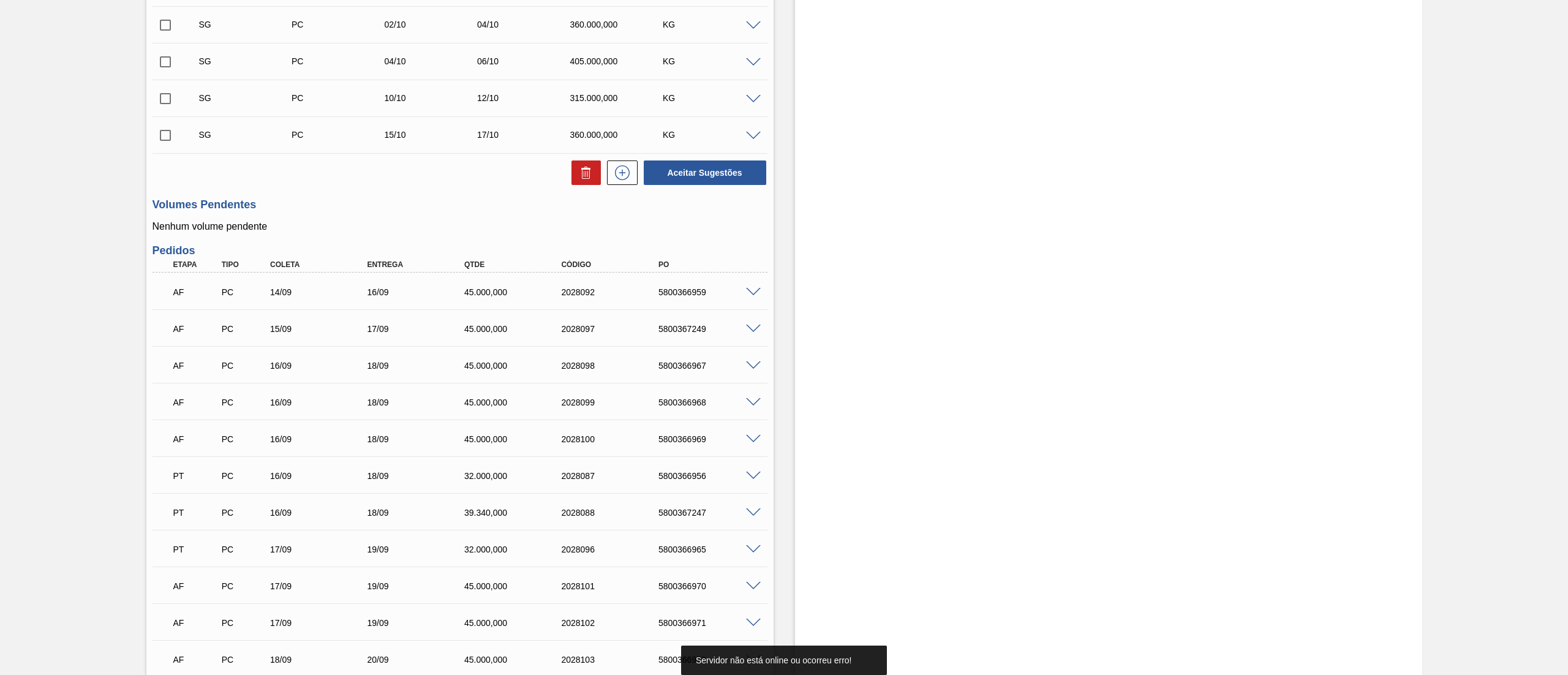
scroll to position [0, 0]
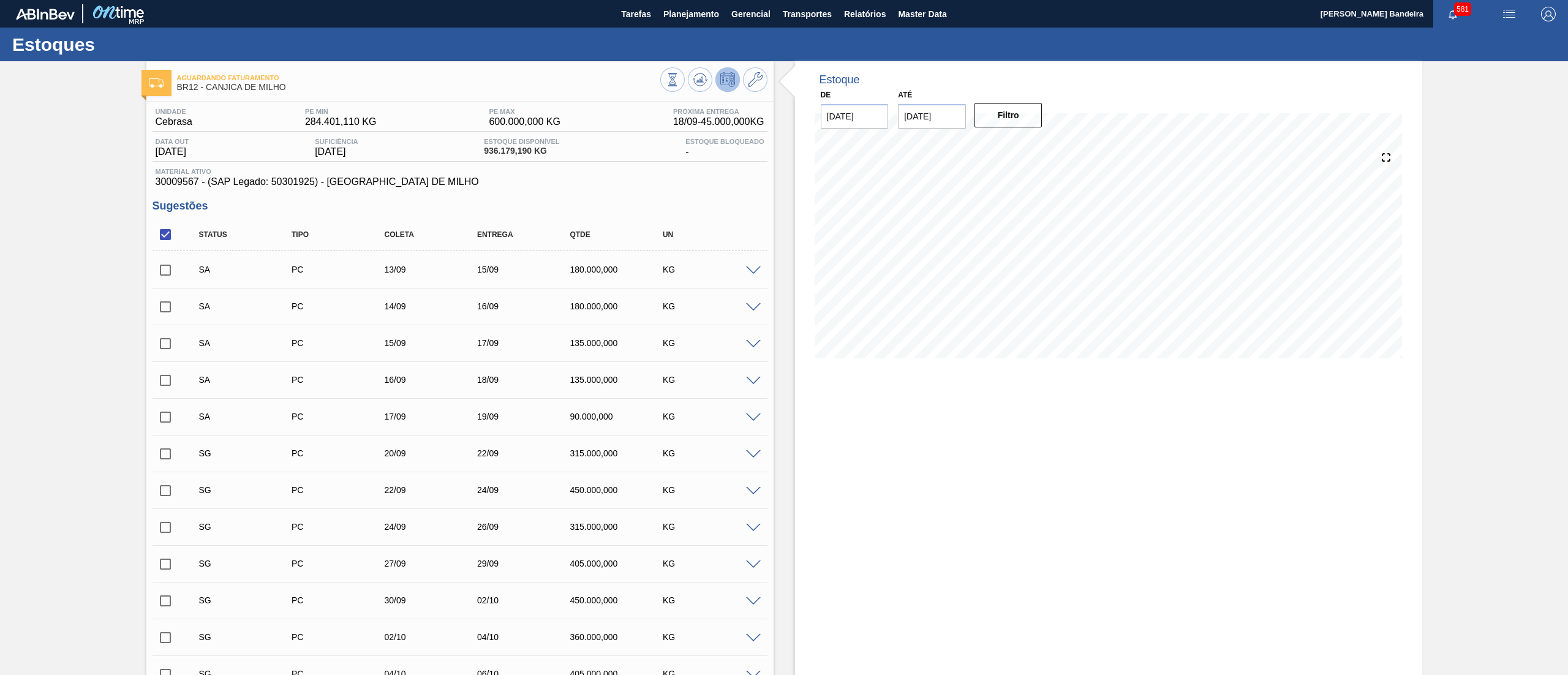
click at [160, 234] on input "checkbox" at bounding box center [166, 234] width 26 height 26
checkbox input "true"
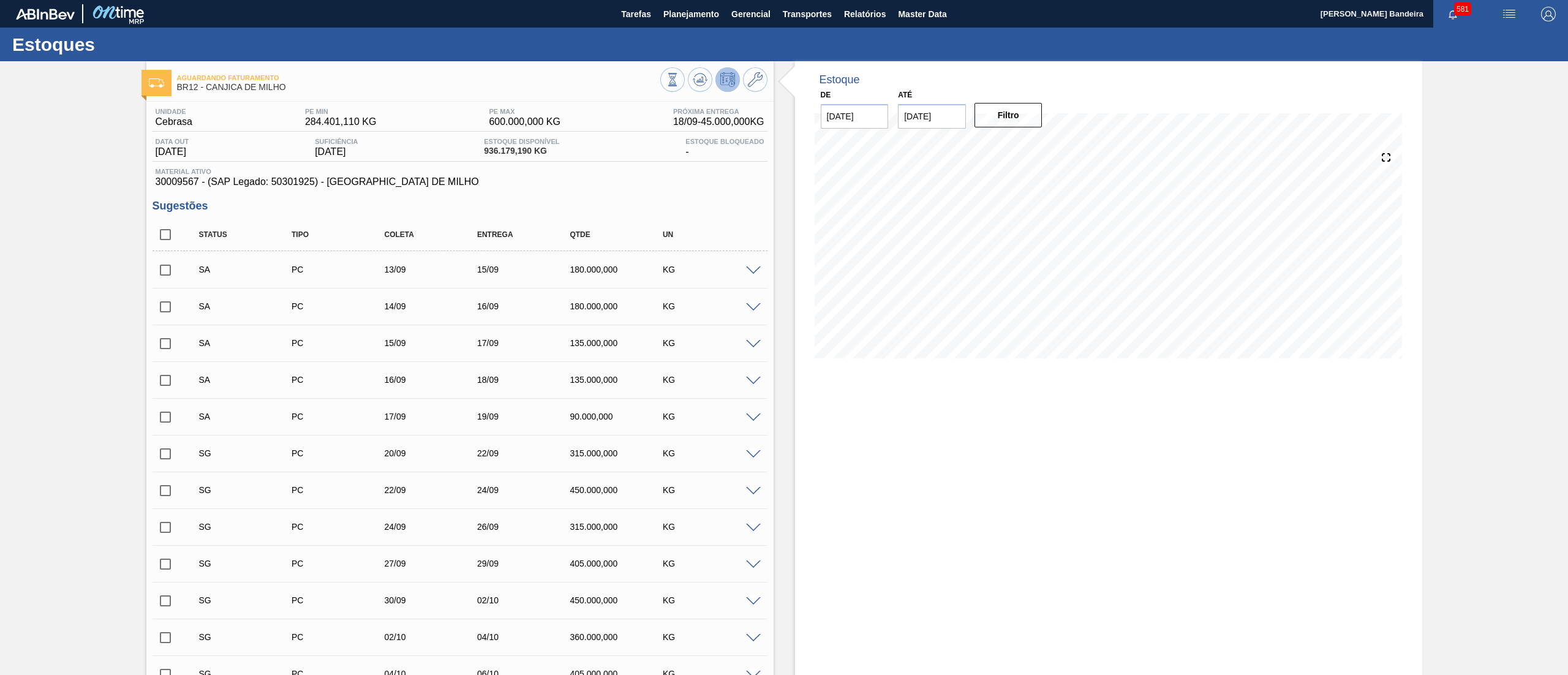
checkbox input "true"
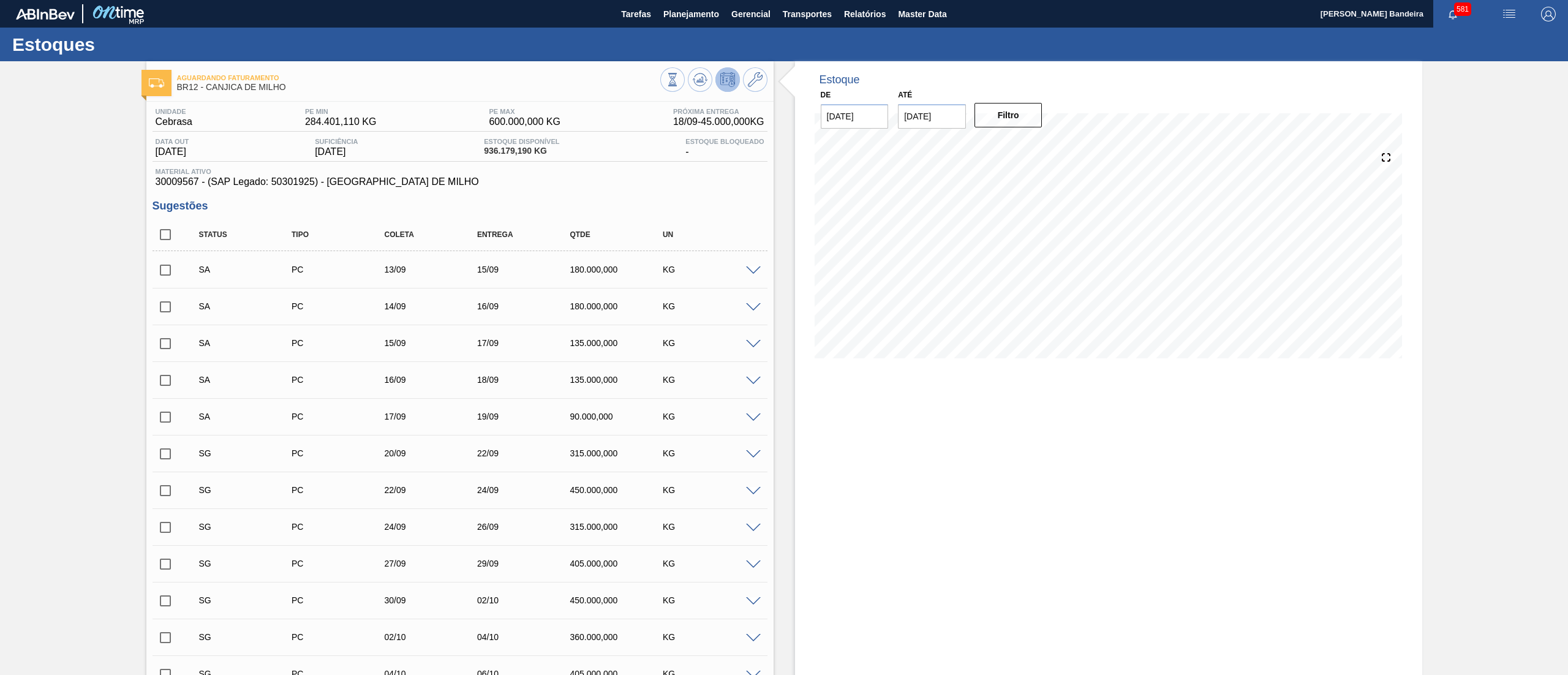
checkbox input "true"
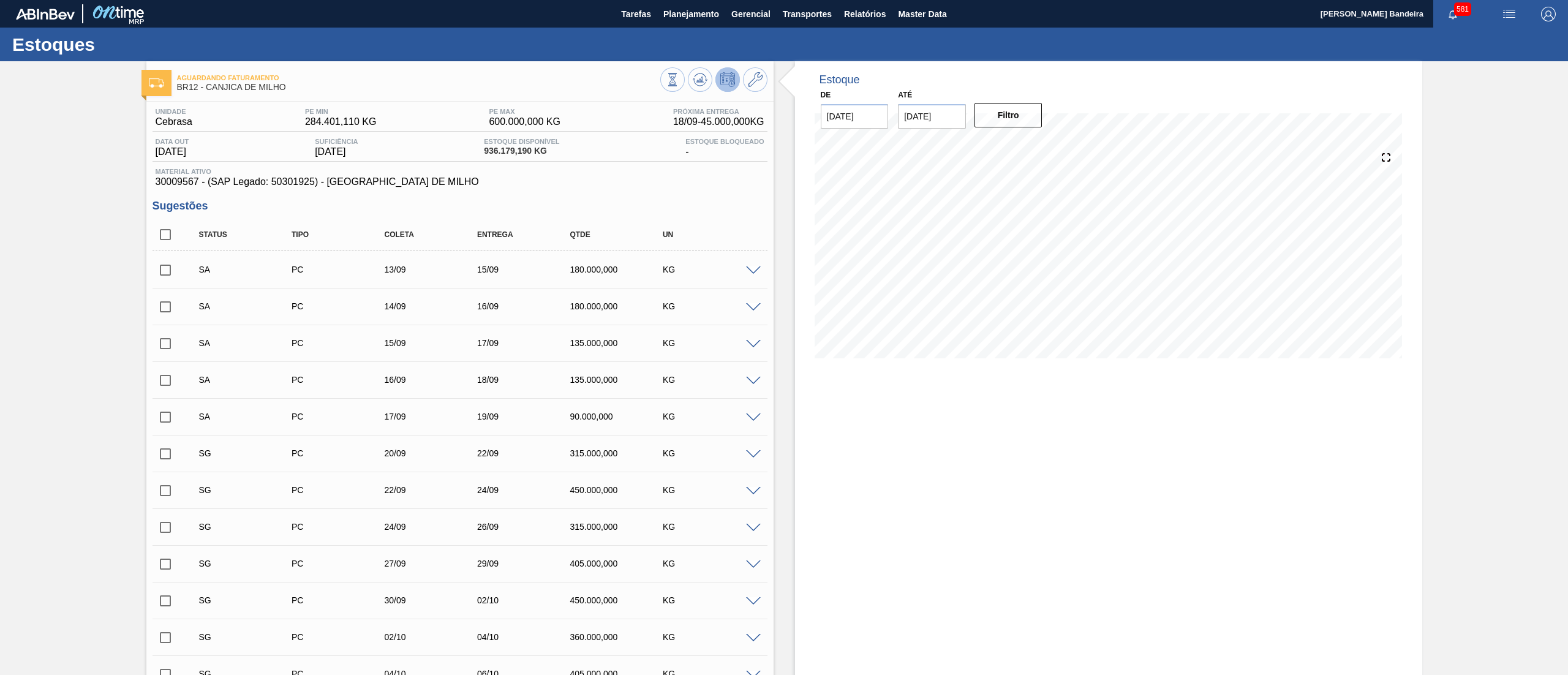
checkbox input "true"
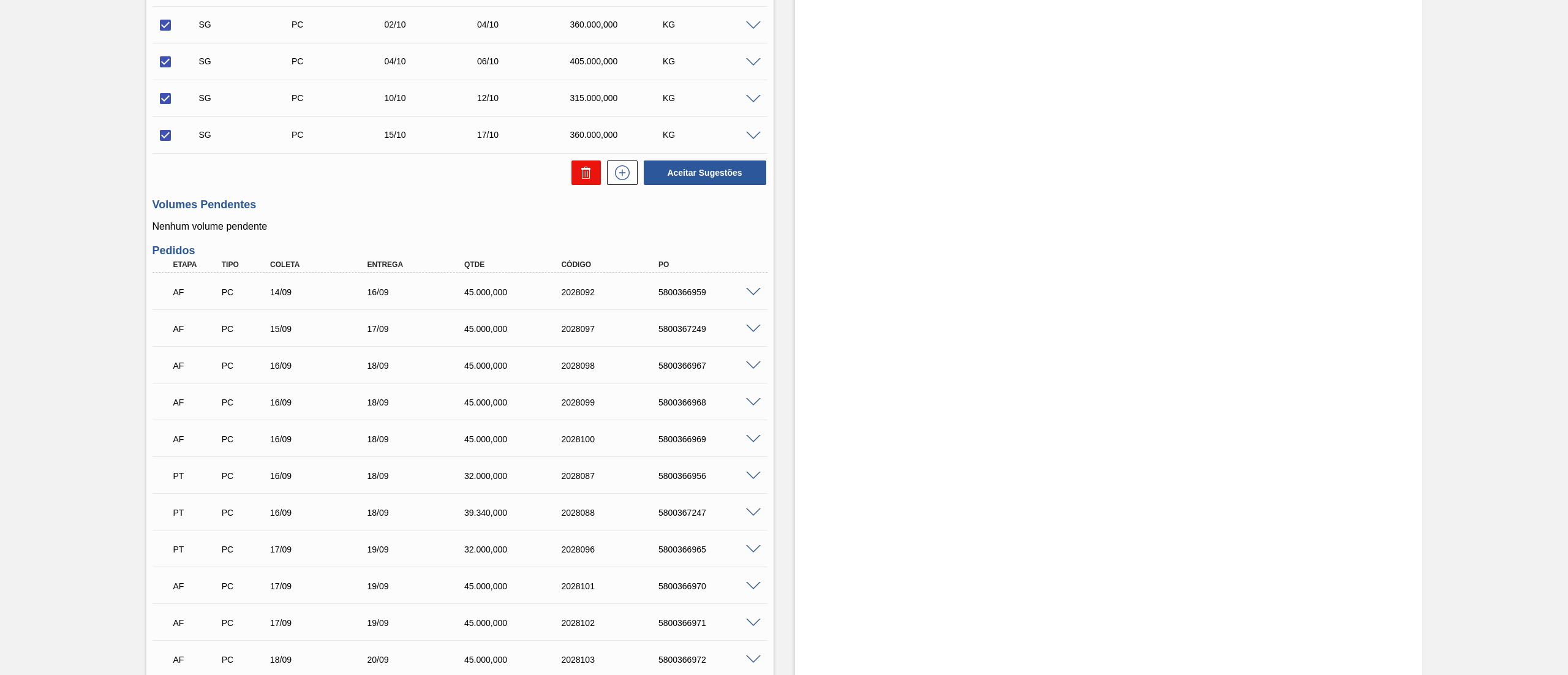
click at [579, 176] on icon at bounding box center [586, 173] width 15 height 15
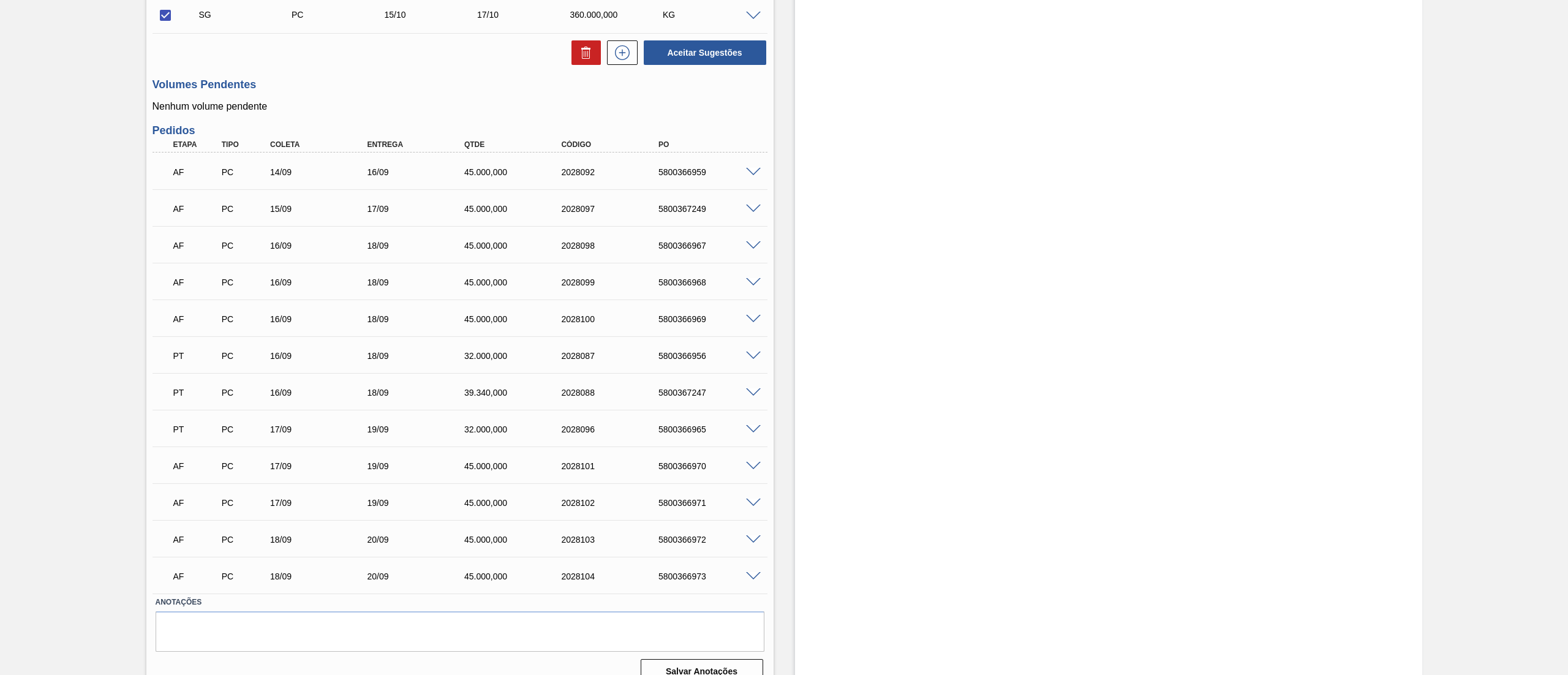
scroll to position [0, 0]
